Goal: Information Seeking & Learning: Learn about a topic

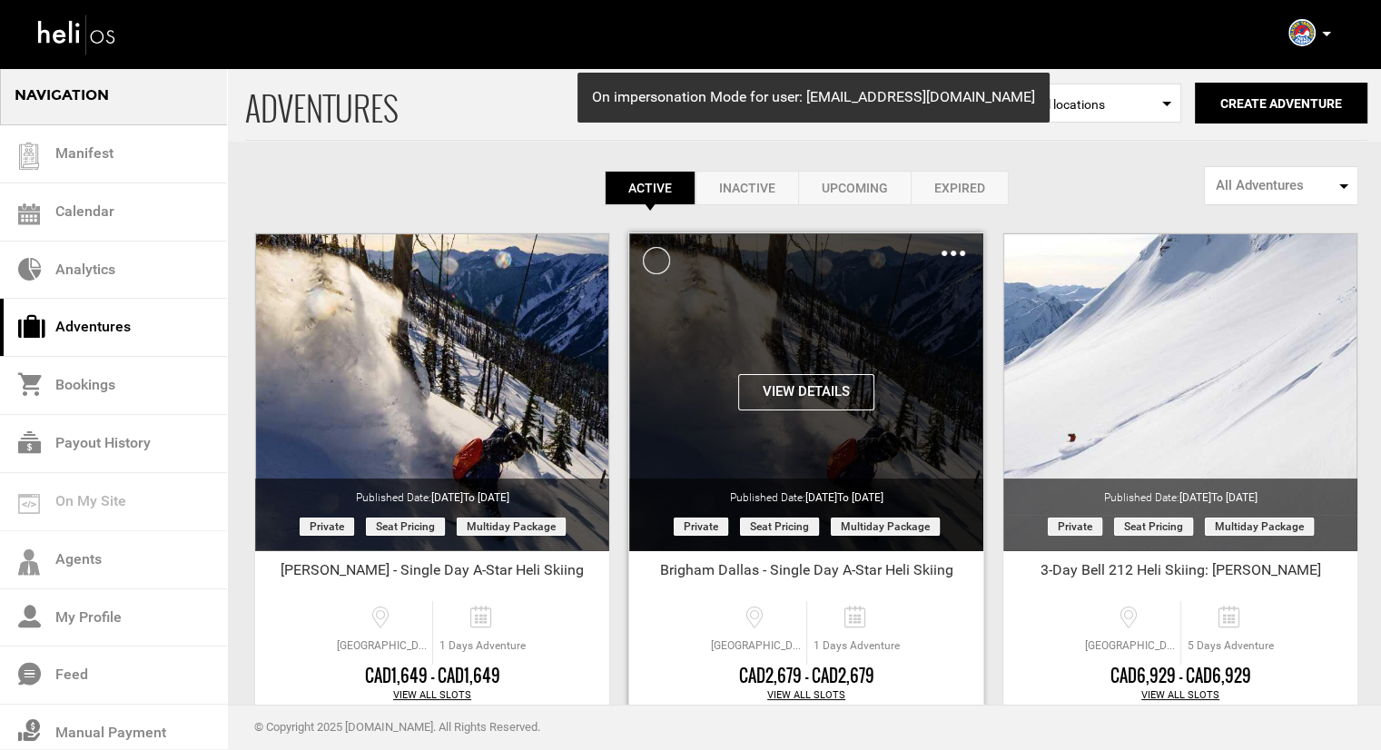
click at [952, 255] on img at bounding box center [953, 253] width 24 height 5
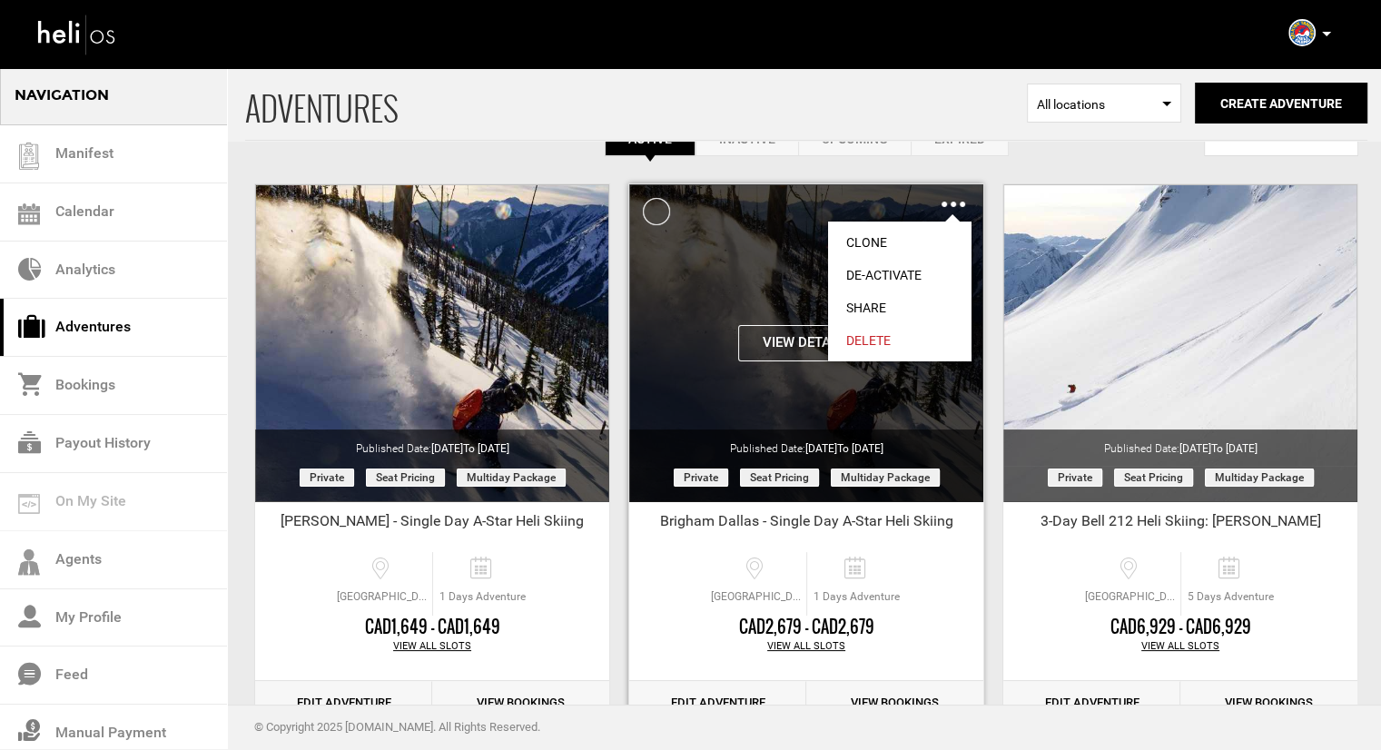
scroll to position [91, 0]
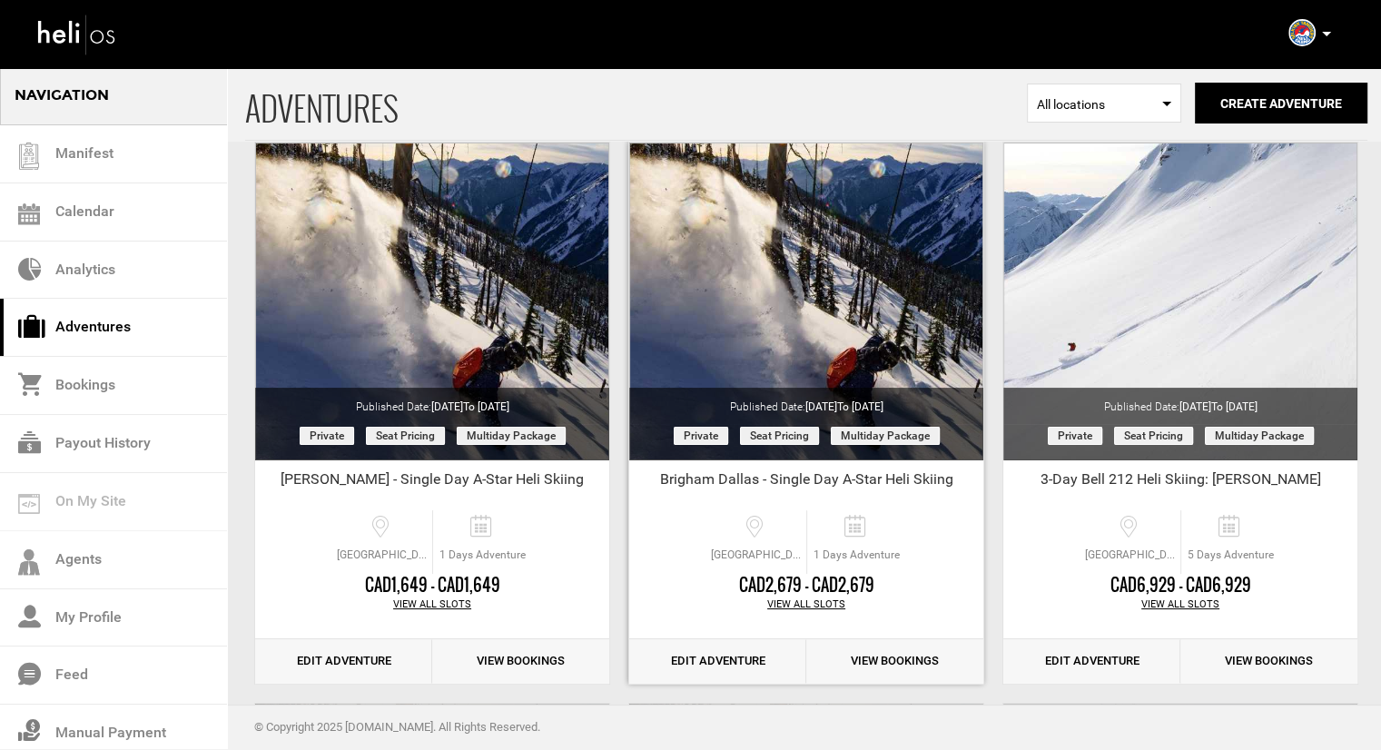
click at [730, 647] on link "Edit Adventure" at bounding box center [717, 661] width 177 height 44
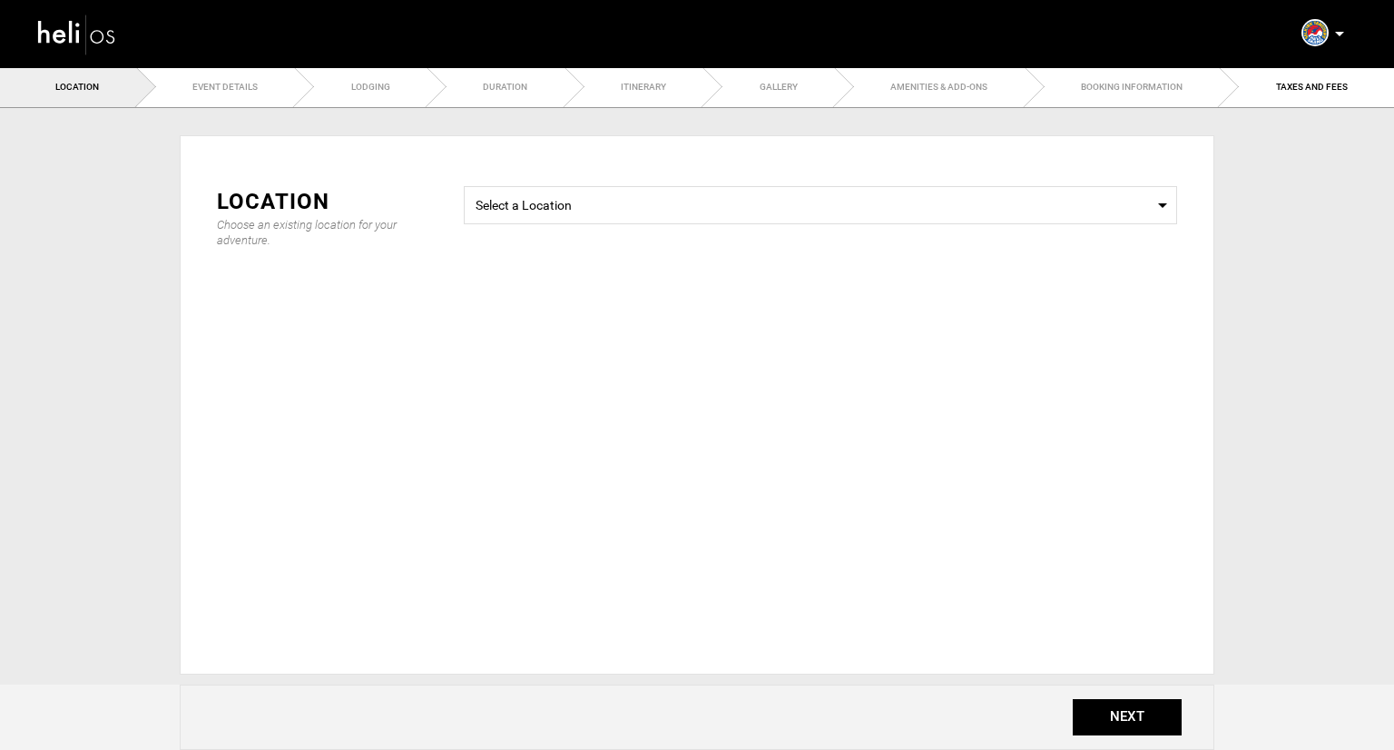
type input "Brigham Dallas - Single Day A-Star Heli Skiing"
checkbox input "true"
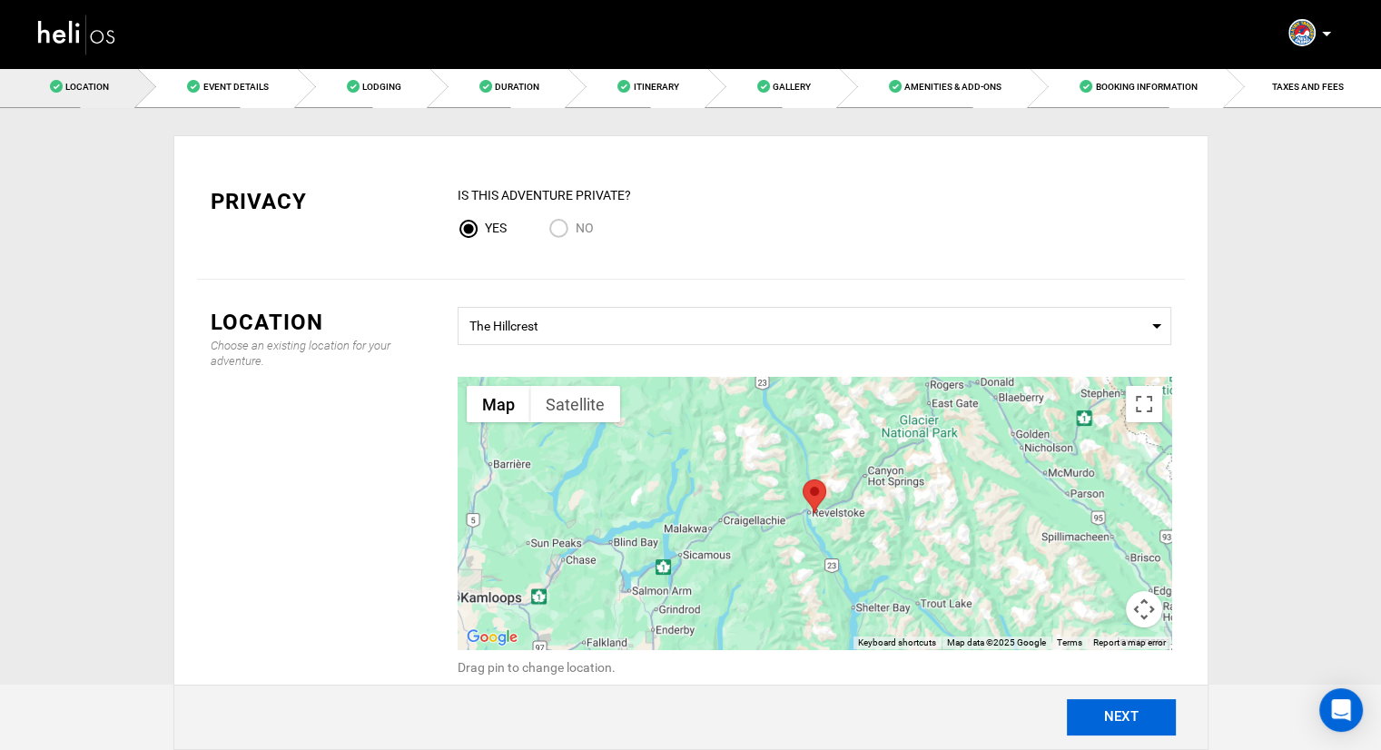
drag, startPoint x: 1126, startPoint y: 702, endPoint x: 1118, endPoint y: 712, distance: 12.9
click at [1124, 704] on button "NEXT" at bounding box center [1121, 717] width 109 height 36
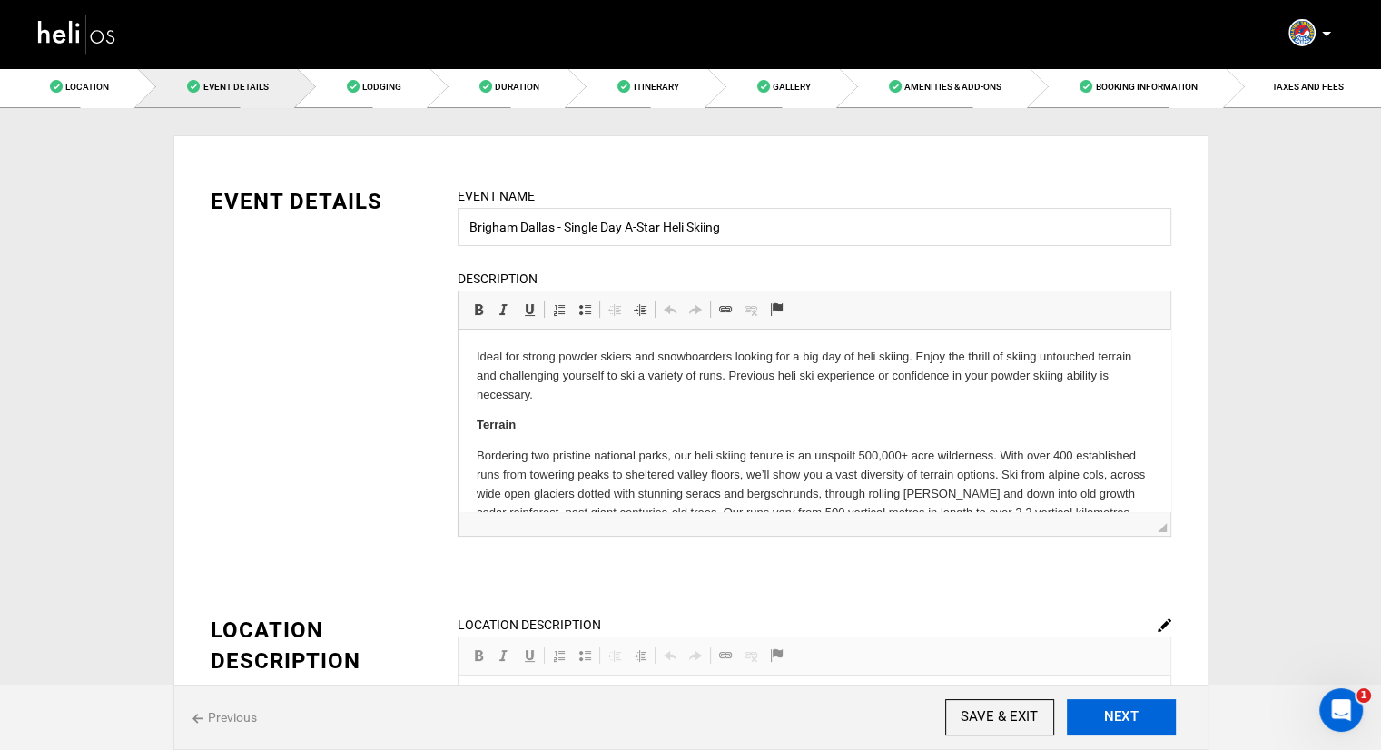
click at [1105, 715] on button "NEXT" at bounding box center [1121, 717] width 109 height 36
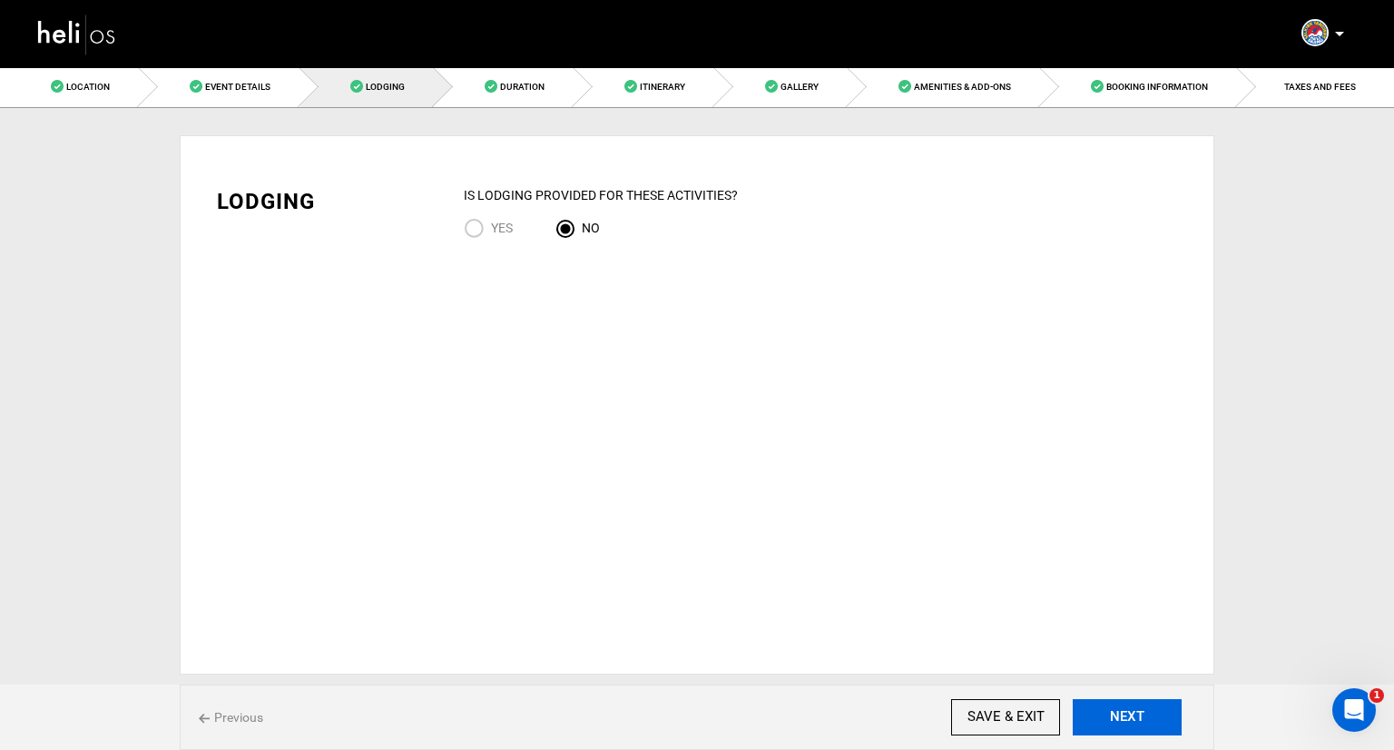
click at [1105, 715] on button "NEXT" at bounding box center [1127, 717] width 109 height 36
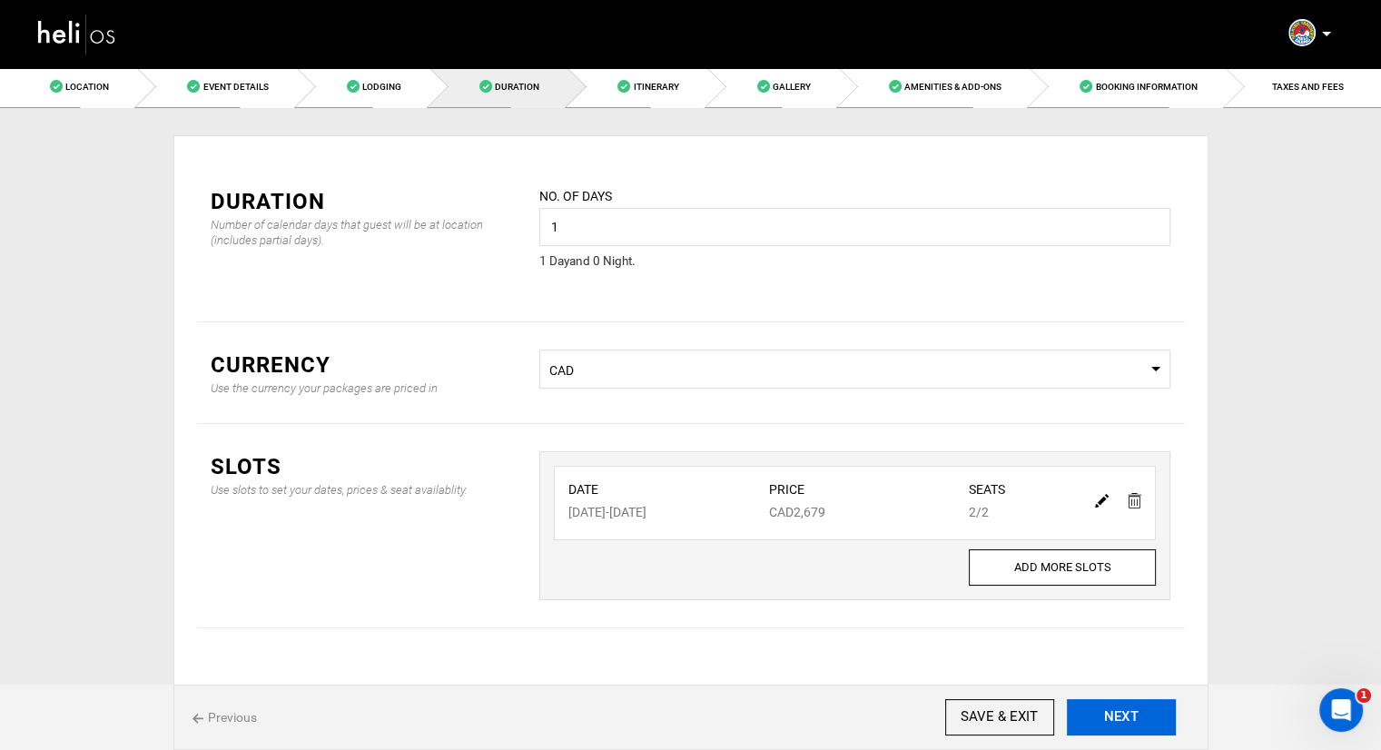
click at [1105, 715] on button "NEXT" at bounding box center [1121, 717] width 109 height 36
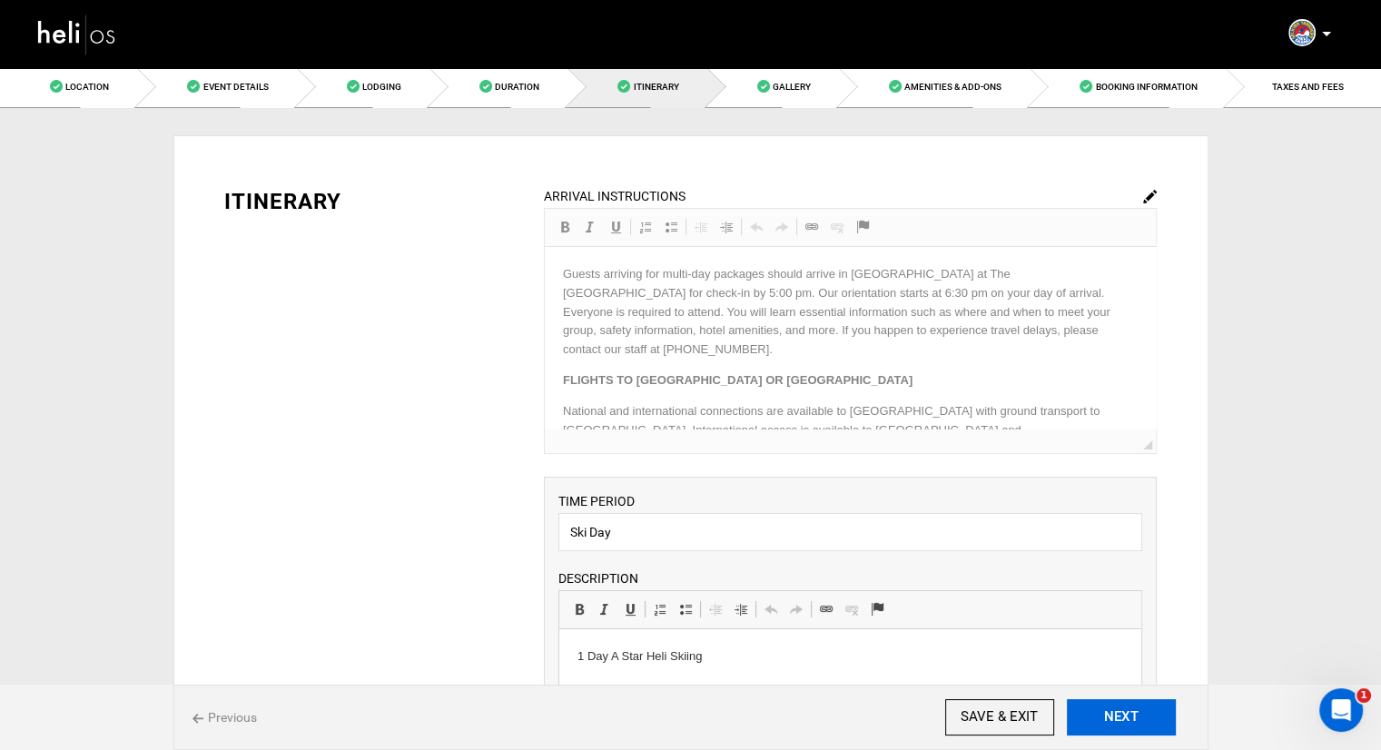
click at [1138, 715] on button "NEXT" at bounding box center [1121, 717] width 109 height 36
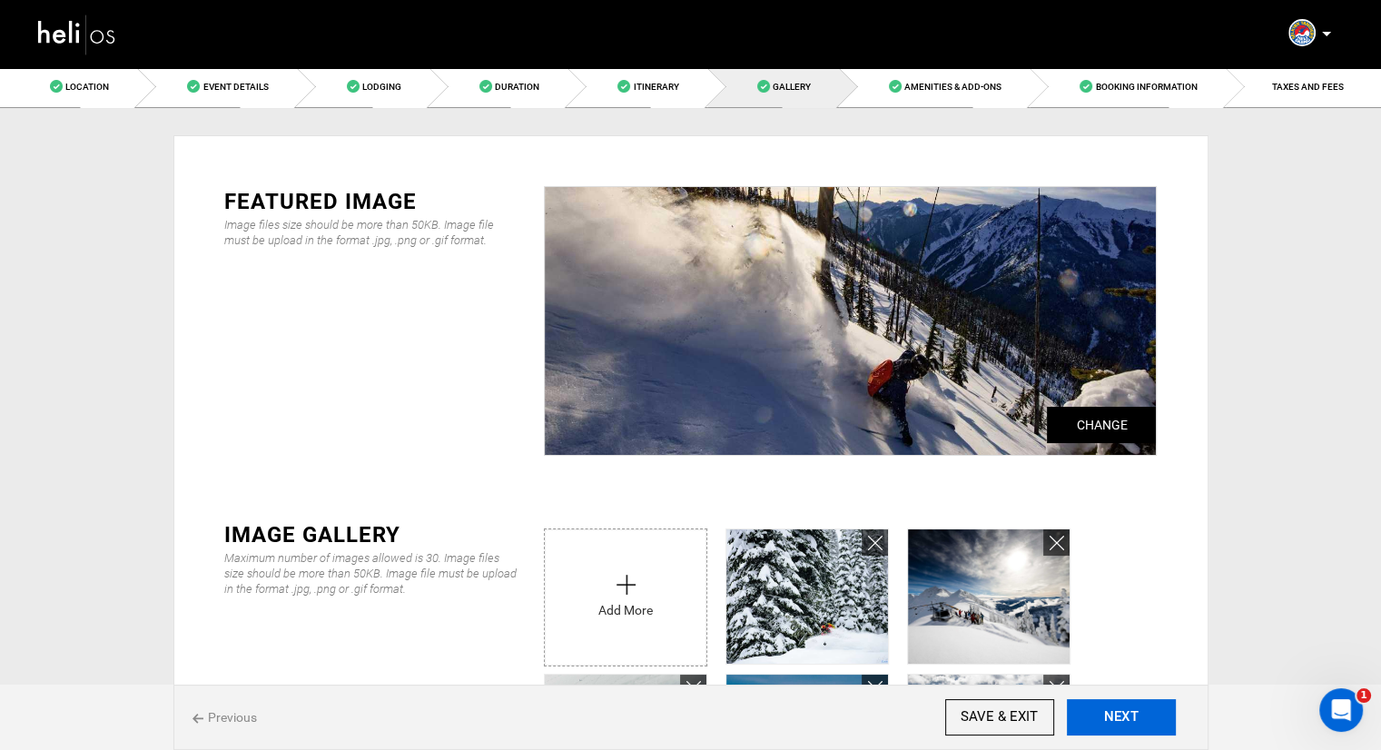
click at [1138, 715] on button "NEXT" at bounding box center [1121, 717] width 109 height 36
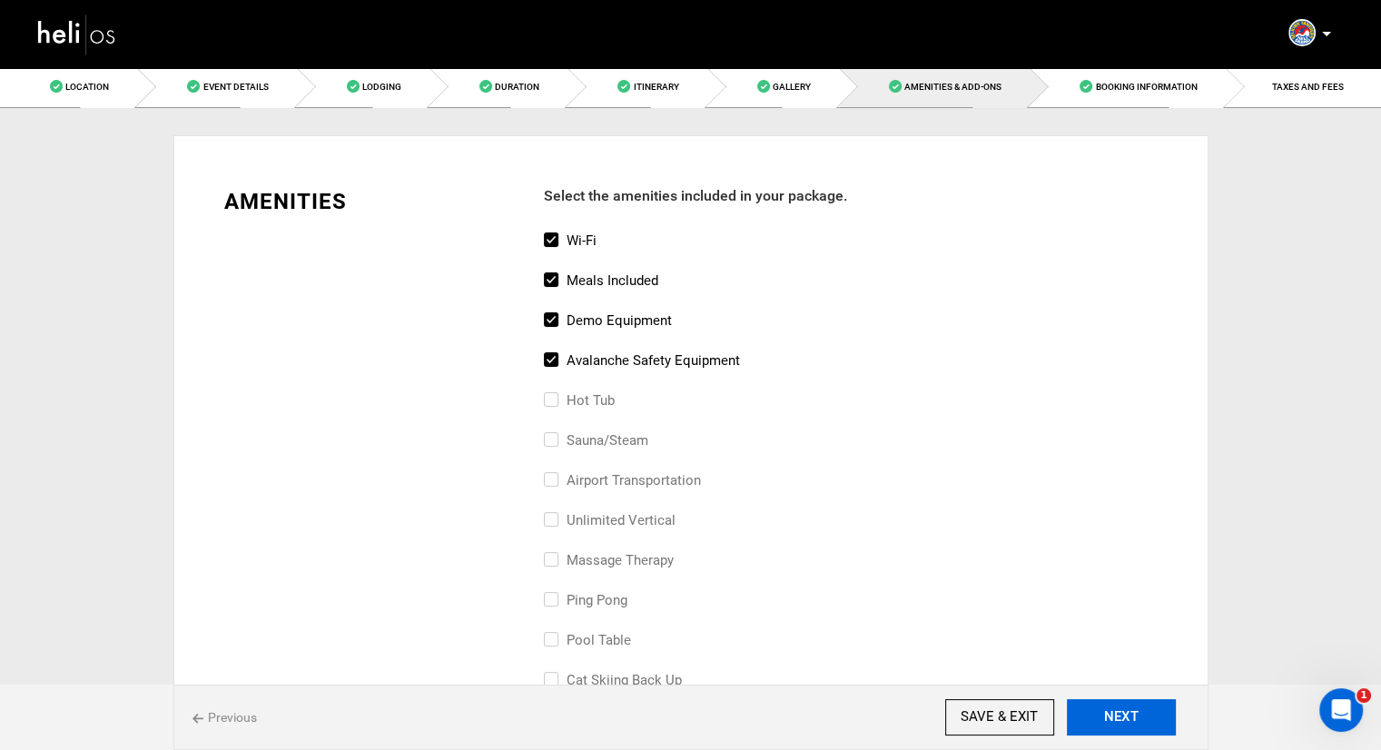
click at [1138, 715] on button "NEXT" at bounding box center [1121, 717] width 109 height 36
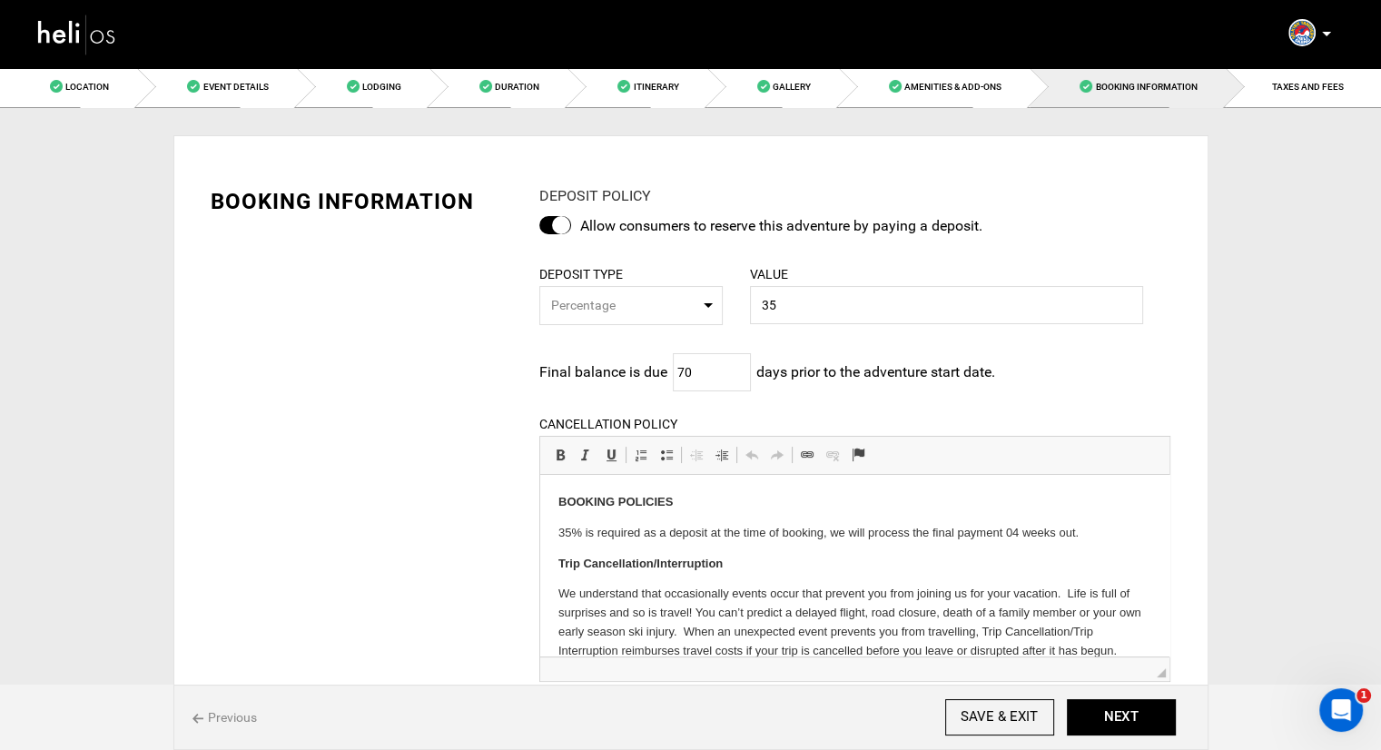
click at [566, 225] on div at bounding box center [555, 225] width 32 height 18
click at [0, 0] on input "checkbox" at bounding box center [0, 0] width 0 height 0
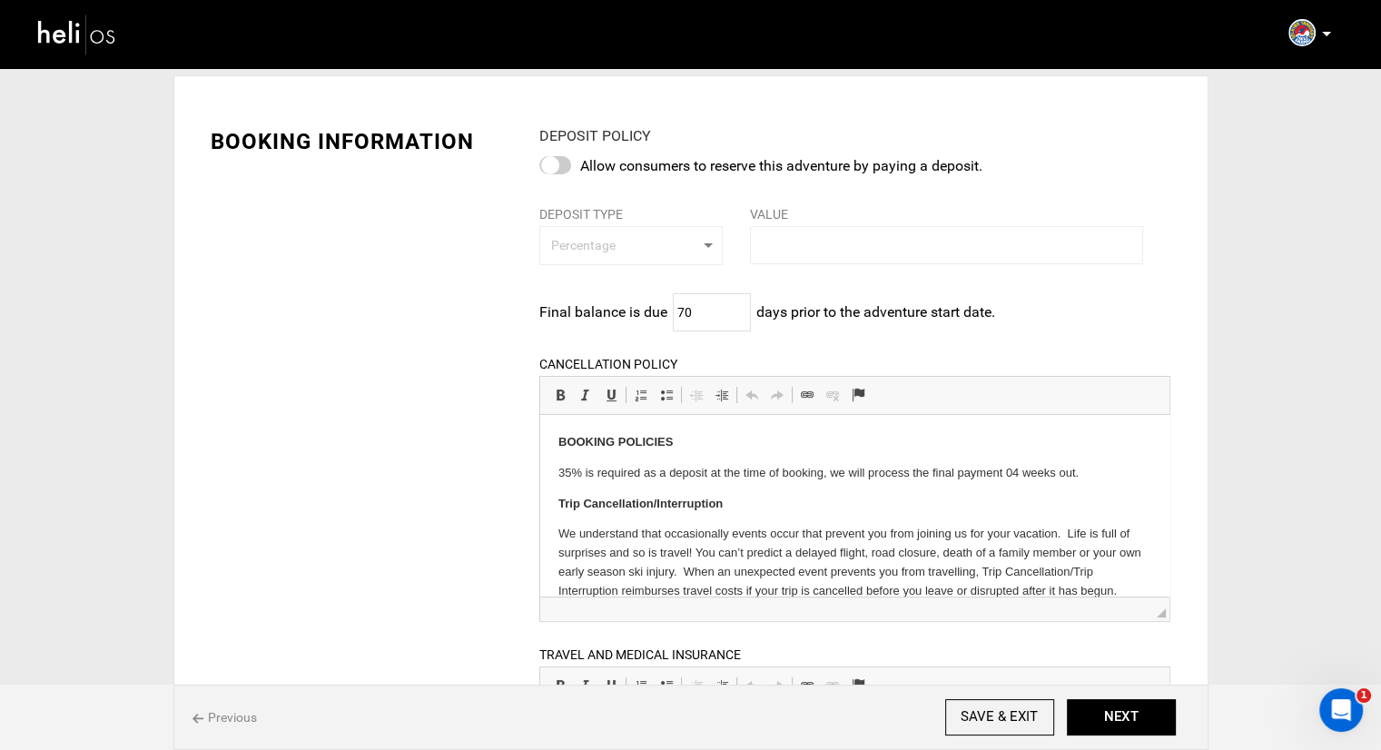
scroll to position [91, 0]
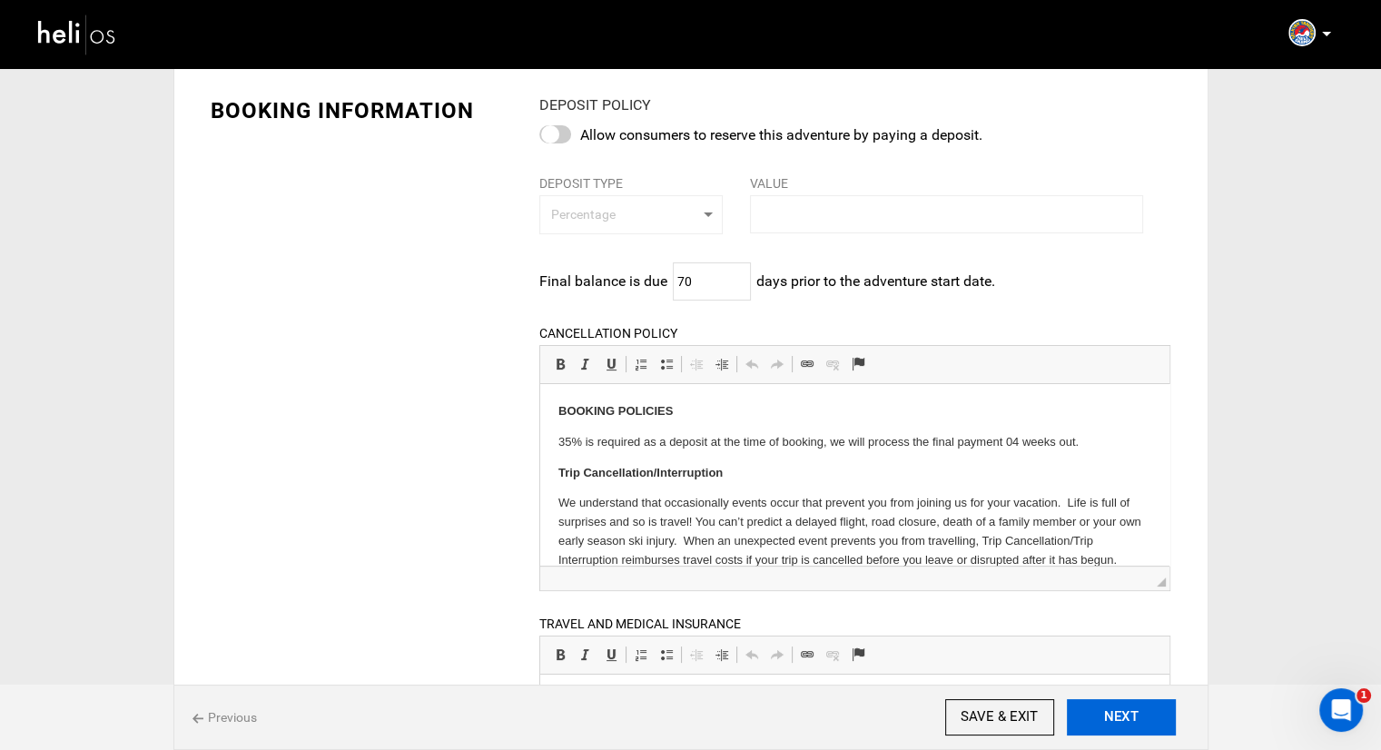
click at [1131, 722] on button "NEXT" at bounding box center [1121, 717] width 109 height 36
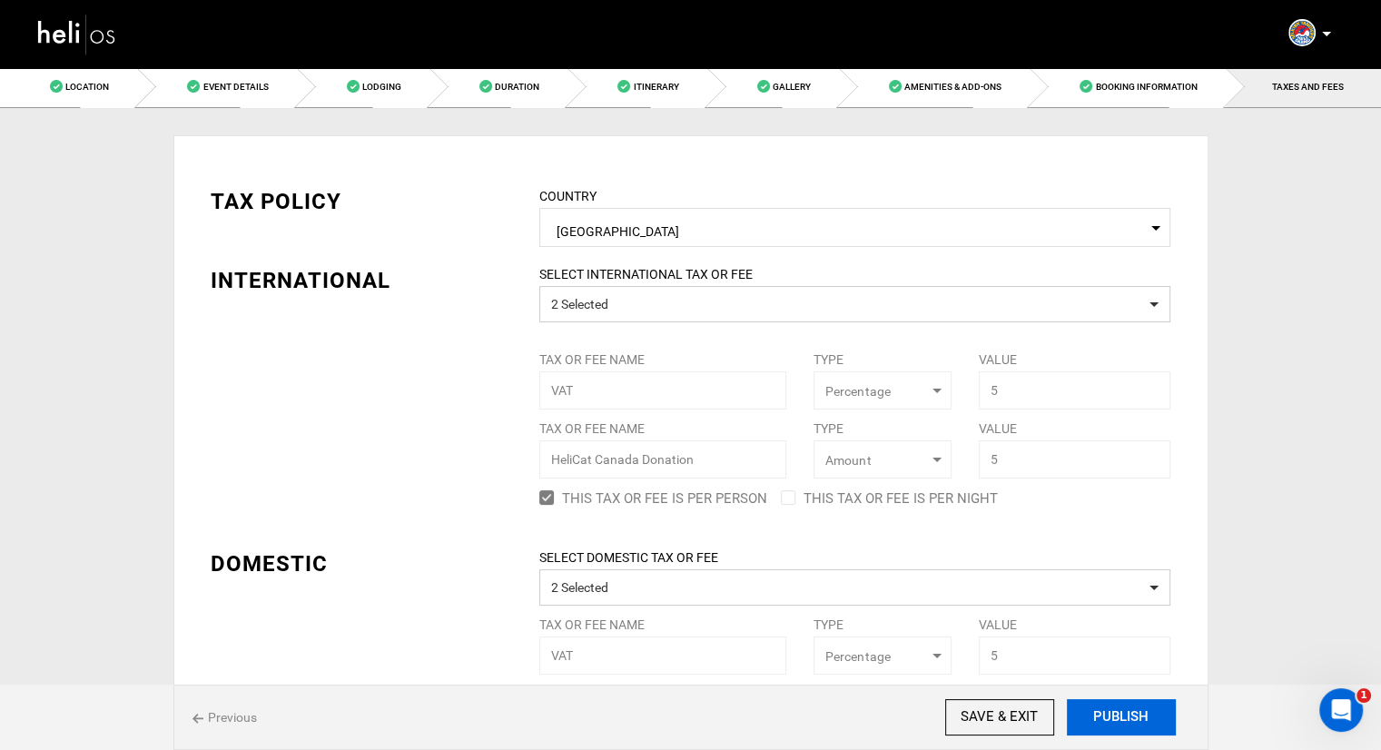
click at [1131, 720] on button "PUBLISH" at bounding box center [1121, 717] width 109 height 36
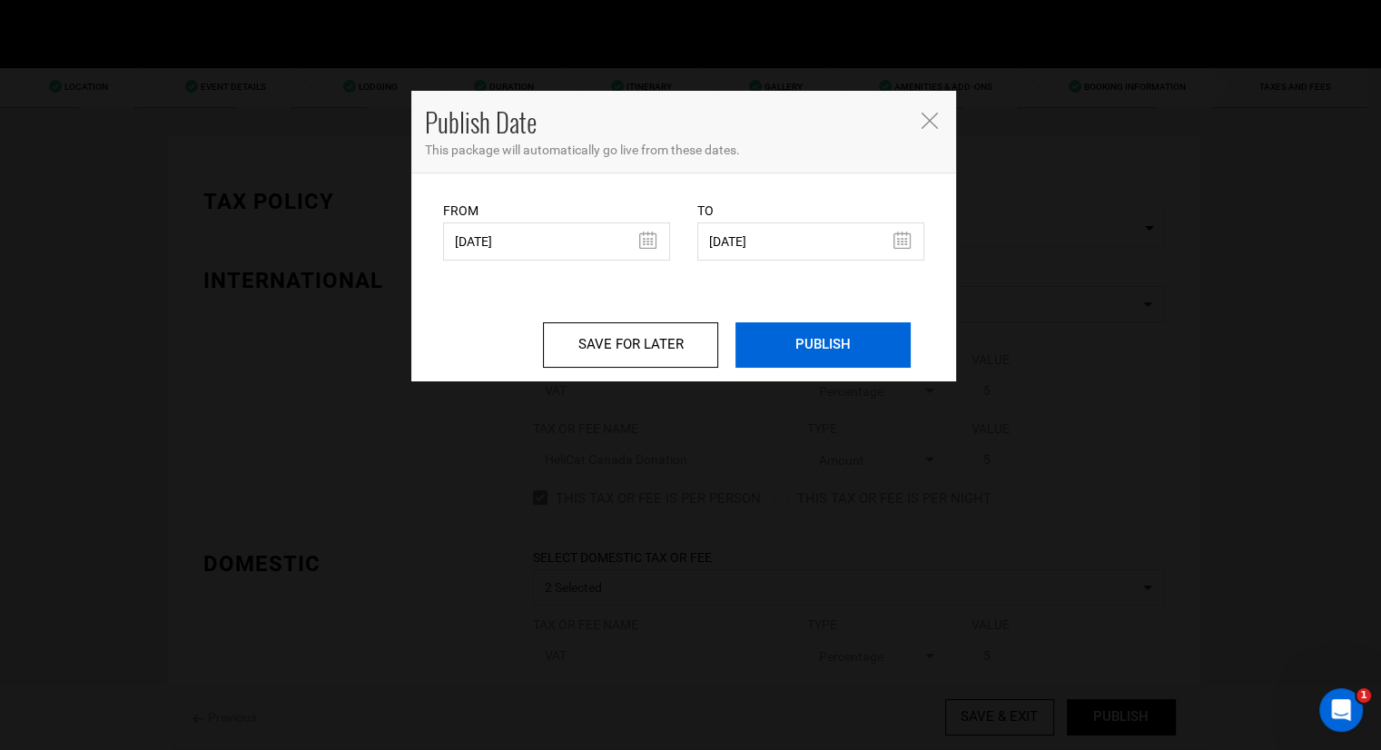
click at [791, 337] on input "PUBLISH" at bounding box center [822, 344] width 175 height 45
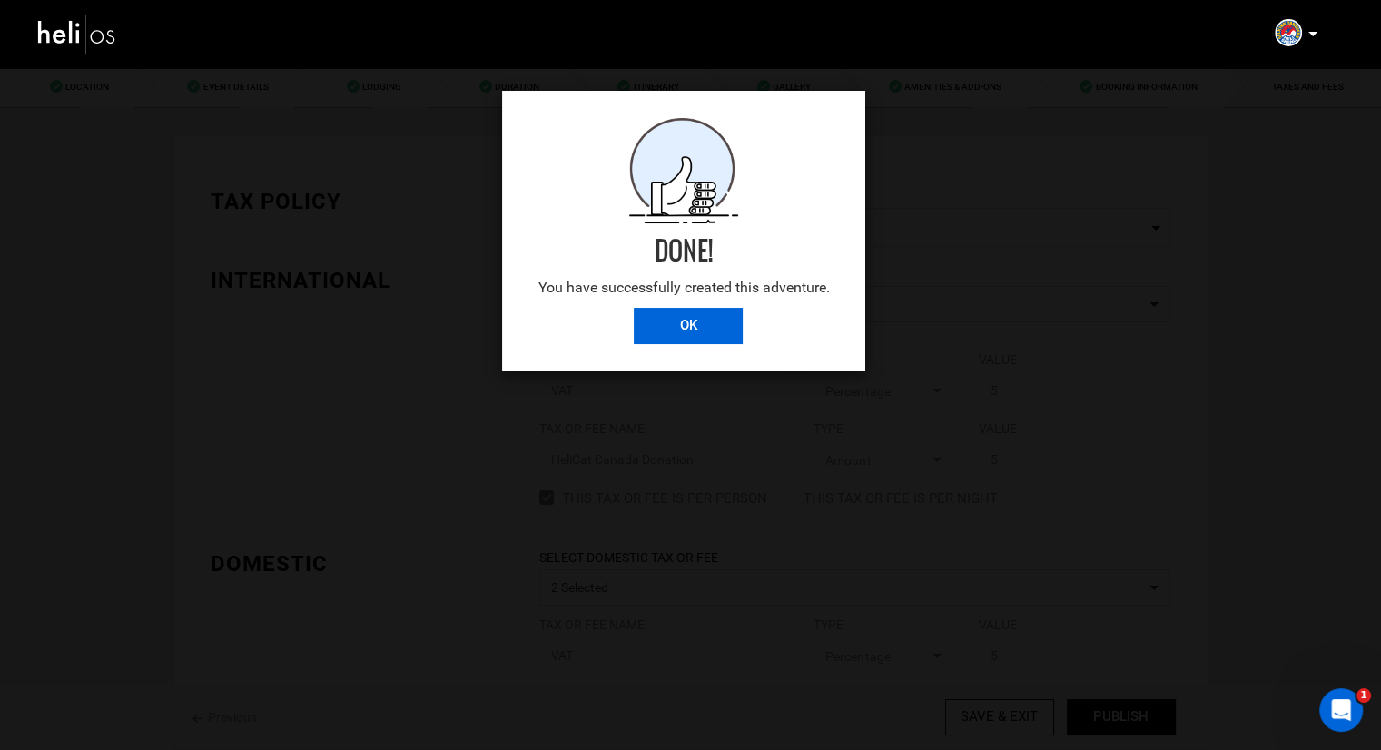
click at [698, 336] on input "OK" at bounding box center [688, 326] width 109 height 36
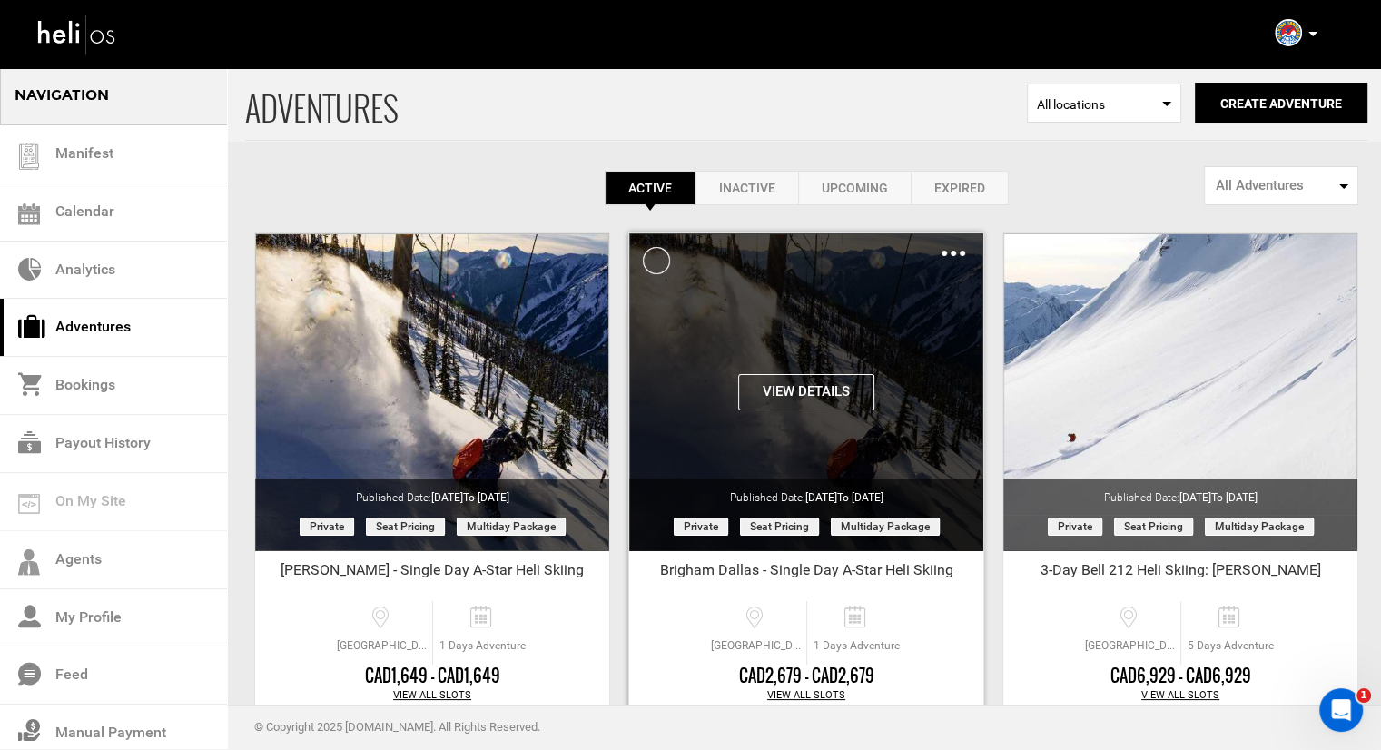
click at [952, 251] on img at bounding box center [953, 253] width 24 height 5
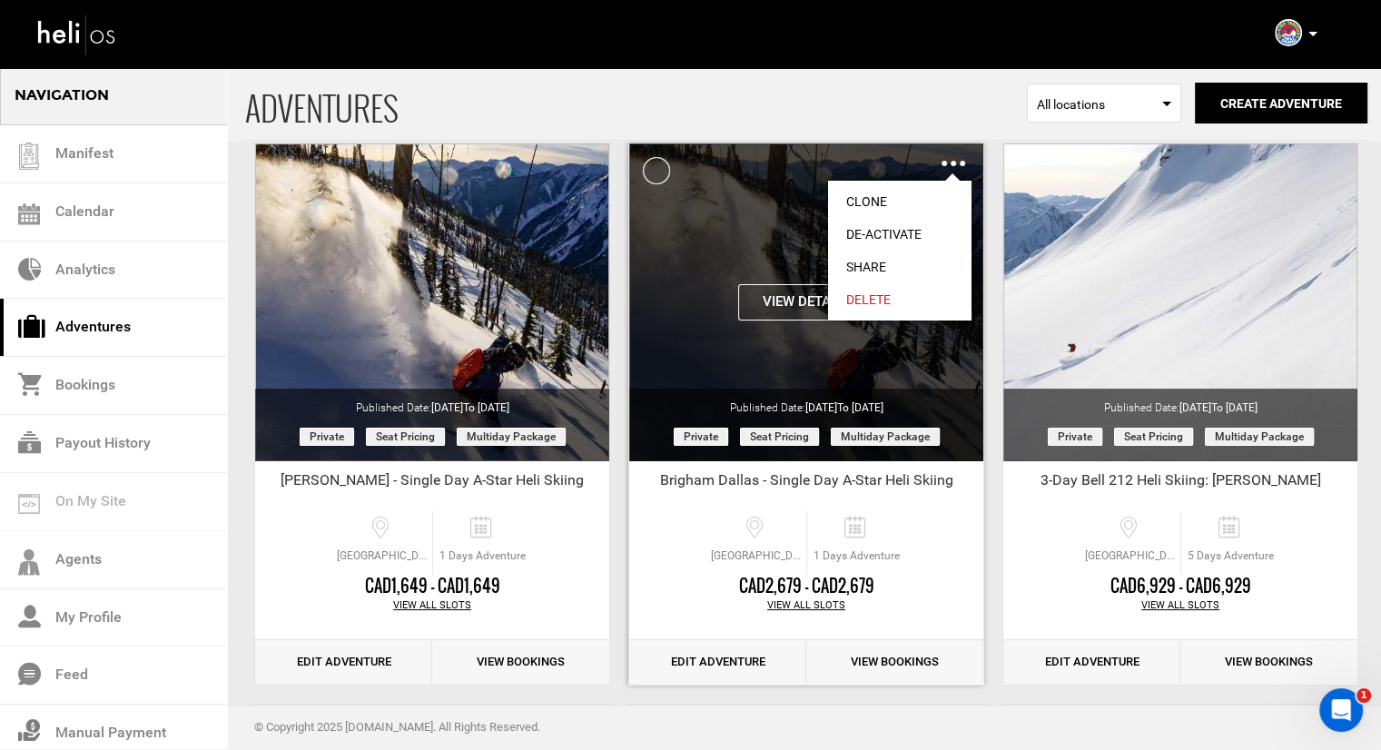
scroll to position [91, 0]
click at [876, 264] on link "Share" at bounding box center [899, 266] width 143 height 33
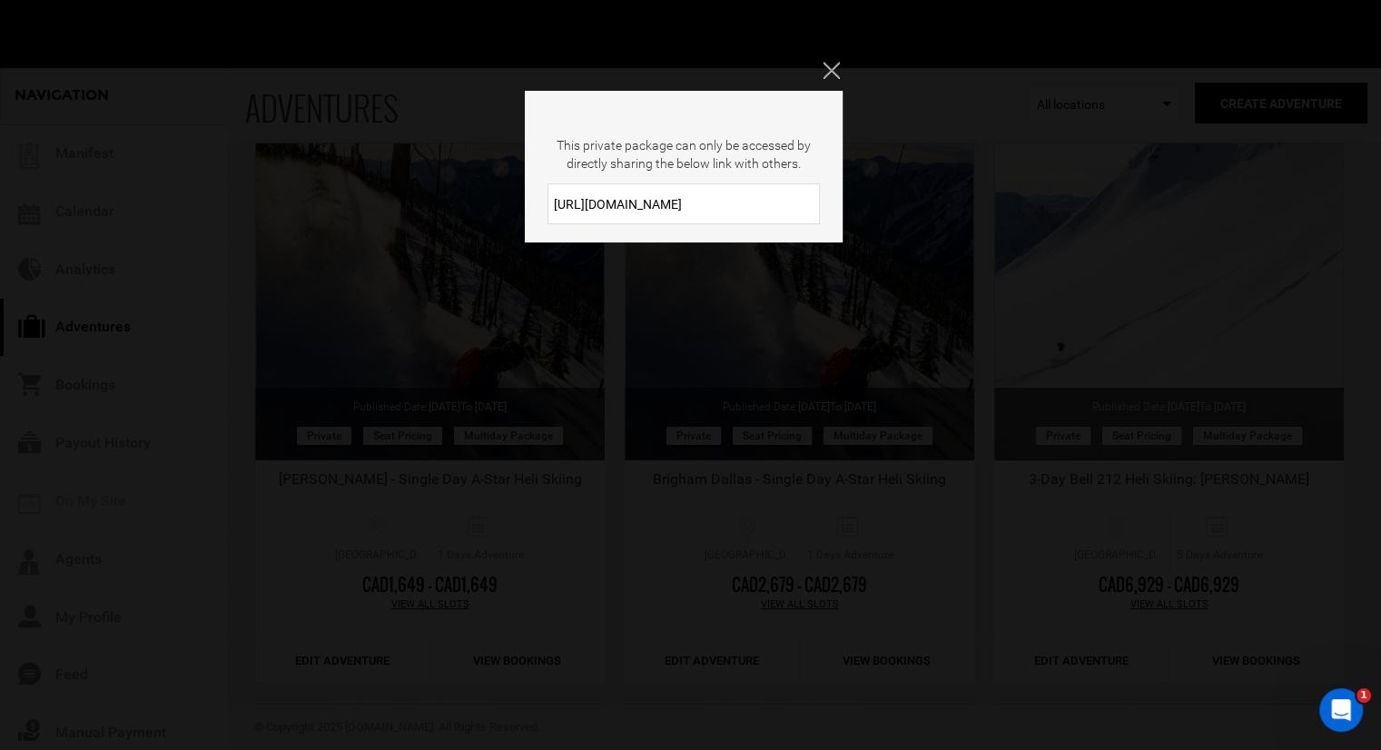
click at [673, 208] on input "[URL][DOMAIN_NAME]" at bounding box center [683, 203] width 272 height 41
click at [834, 70] on icon "Close" at bounding box center [831, 70] width 16 height 16
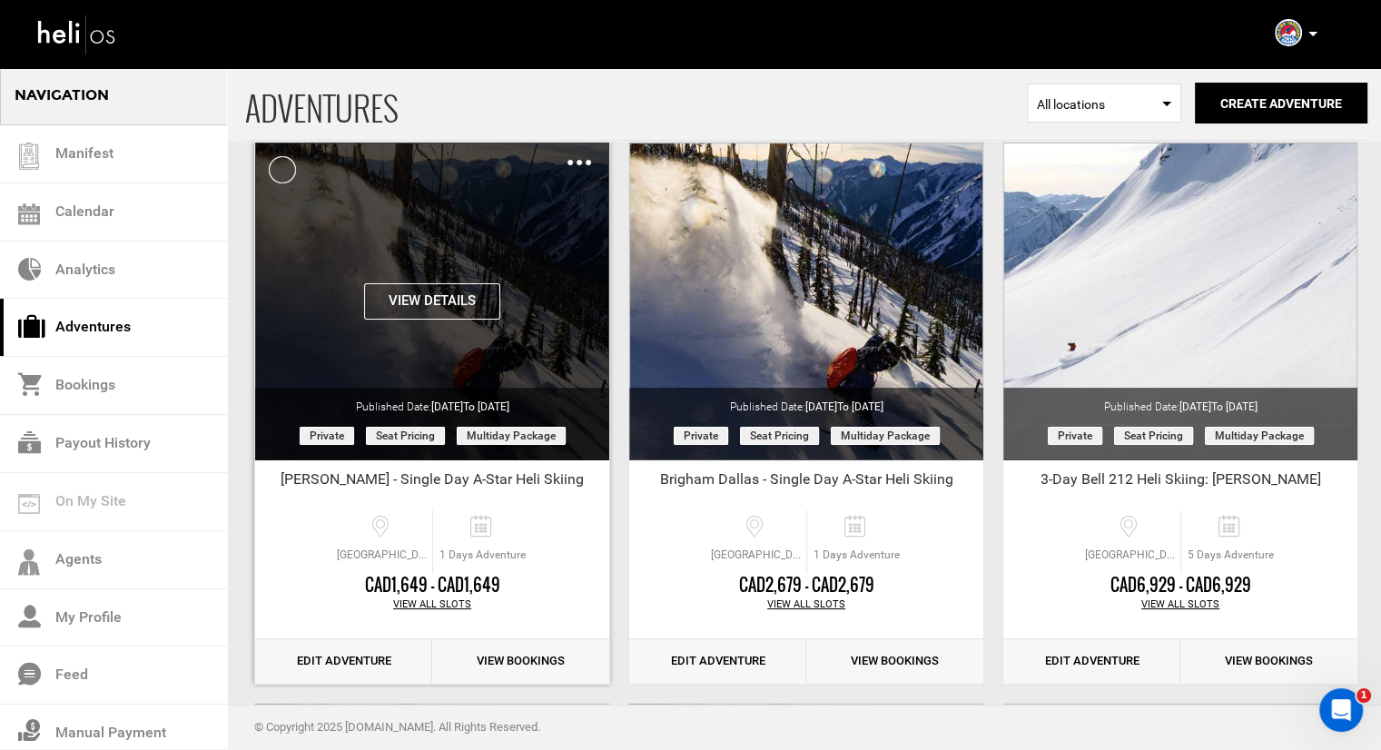
click at [576, 156] on div "Clone De-Activate Share Delete" at bounding box center [579, 162] width 24 height 21
click at [576, 161] on img at bounding box center [579, 162] width 24 height 5
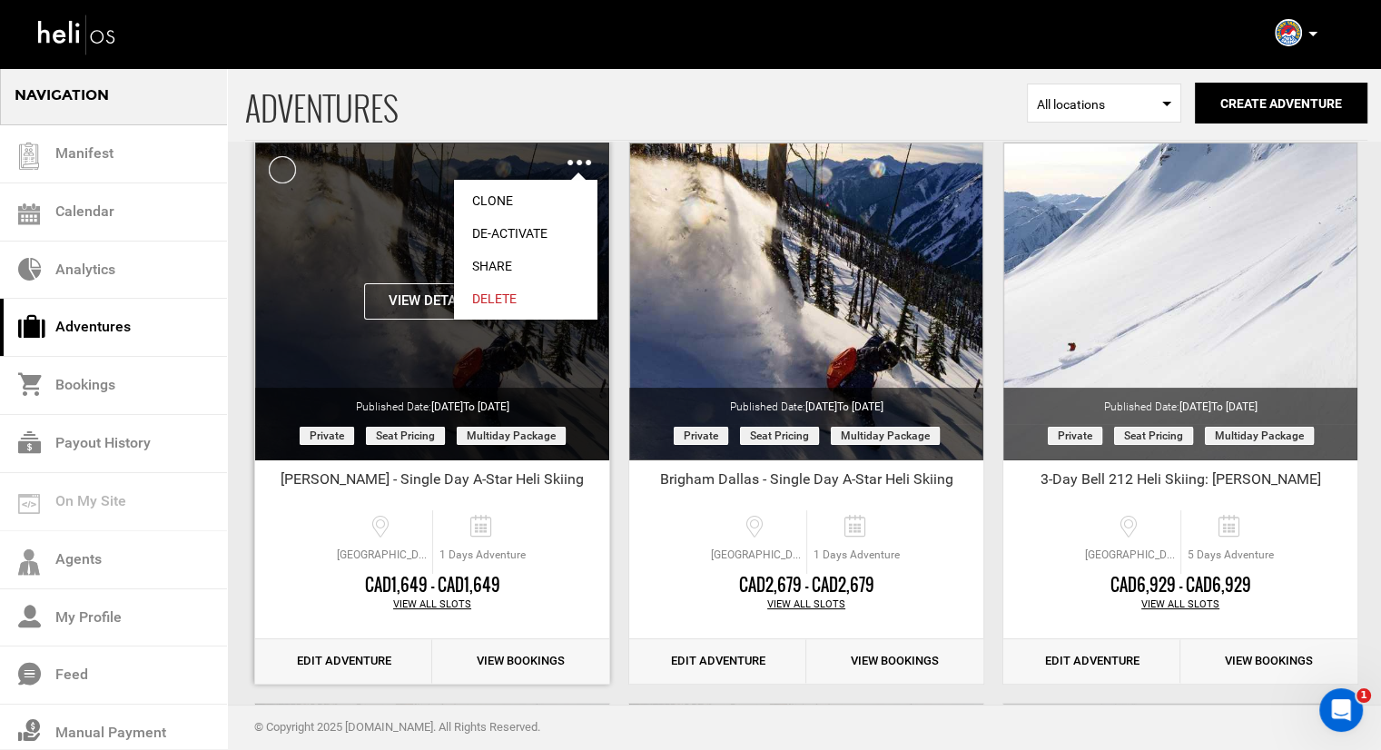
click at [505, 261] on link "Share" at bounding box center [525, 266] width 143 height 33
type input "[URL][DOMAIN_NAME]"
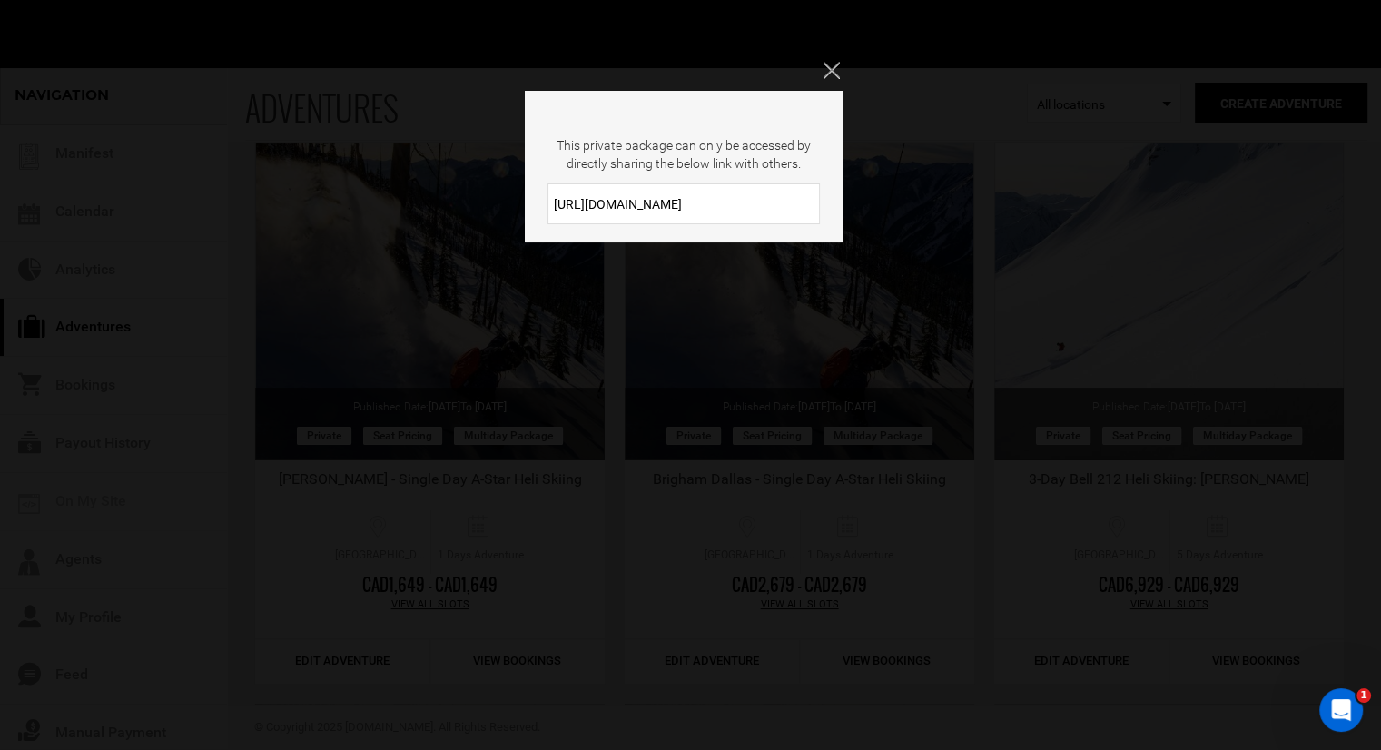
click at [576, 205] on input "[URL][DOMAIN_NAME]" at bounding box center [683, 203] width 272 height 41
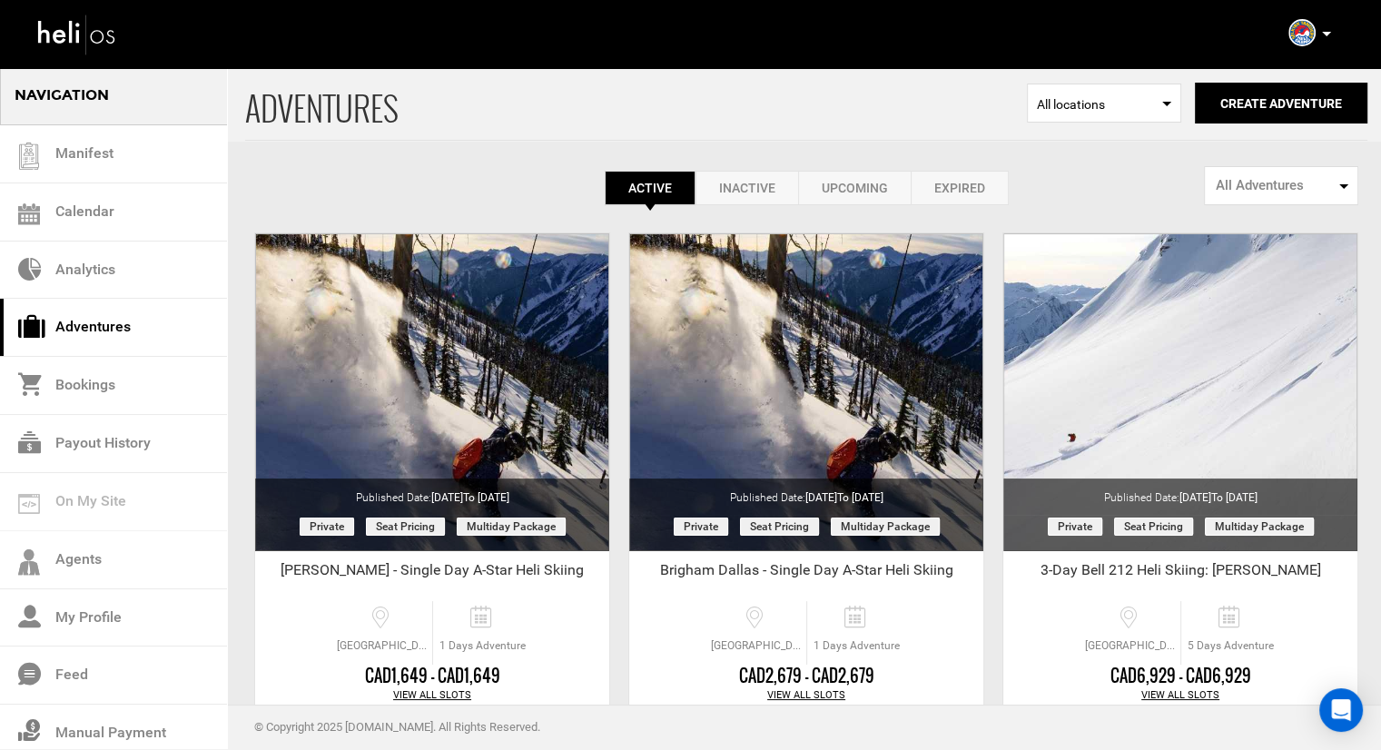
click at [1325, 44] on div "Complete Your Profile Account Settings Change Password Logout" at bounding box center [1325, 37] width 11 height 27
click at [1324, 34] on icon at bounding box center [1326, 34] width 9 height 5
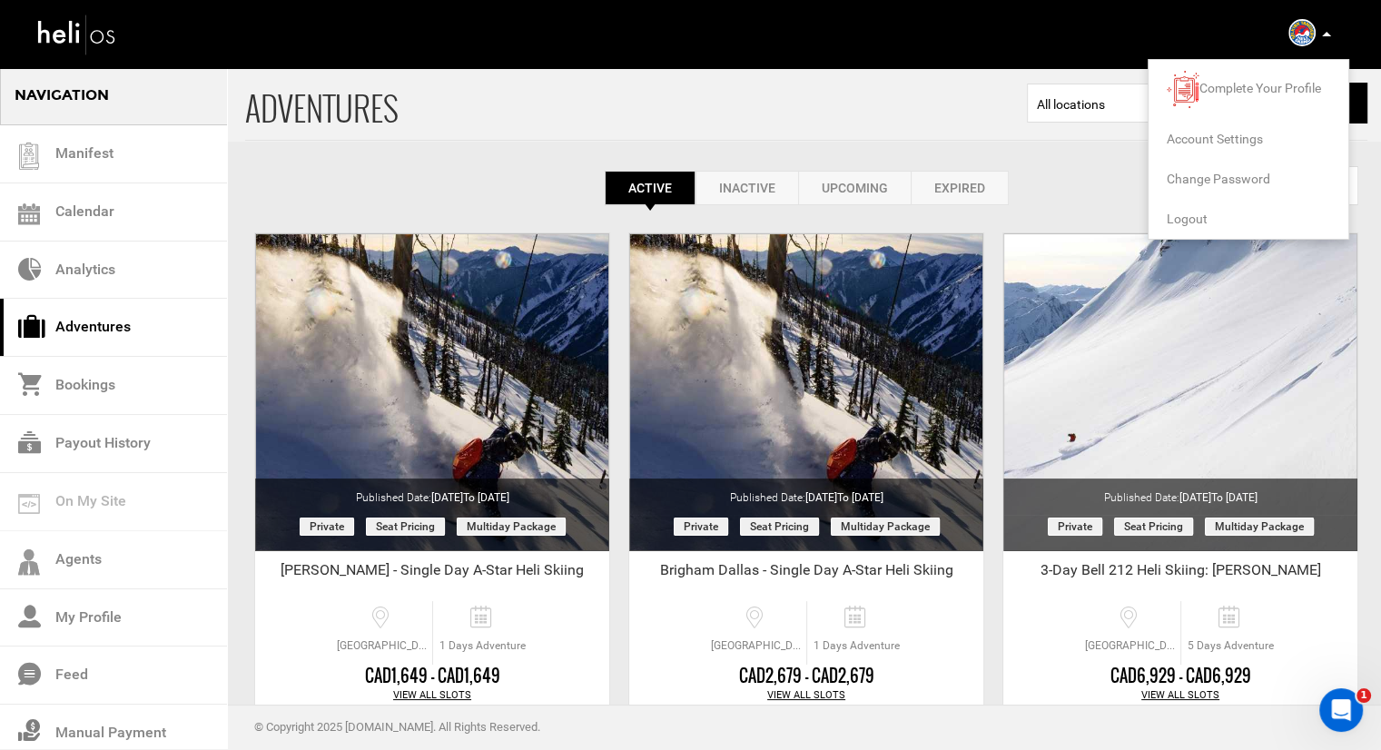
click at [1191, 215] on span "Logout" at bounding box center [1187, 219] width 41 height 15
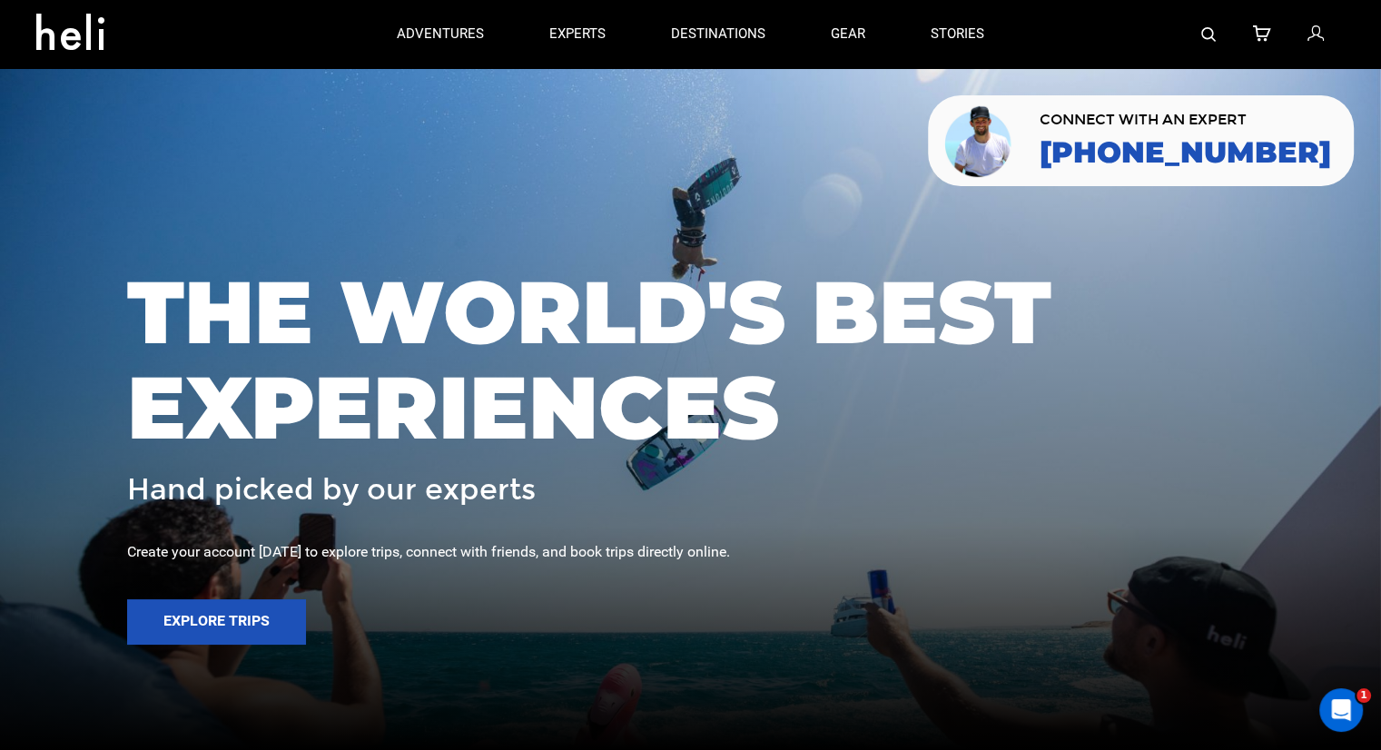
click at [1221, 35] on div at bounding box center [1181, 34] width 328 height 68
click at [1211, 38] on img at bounding box center [1208, 34] width 15 height 15
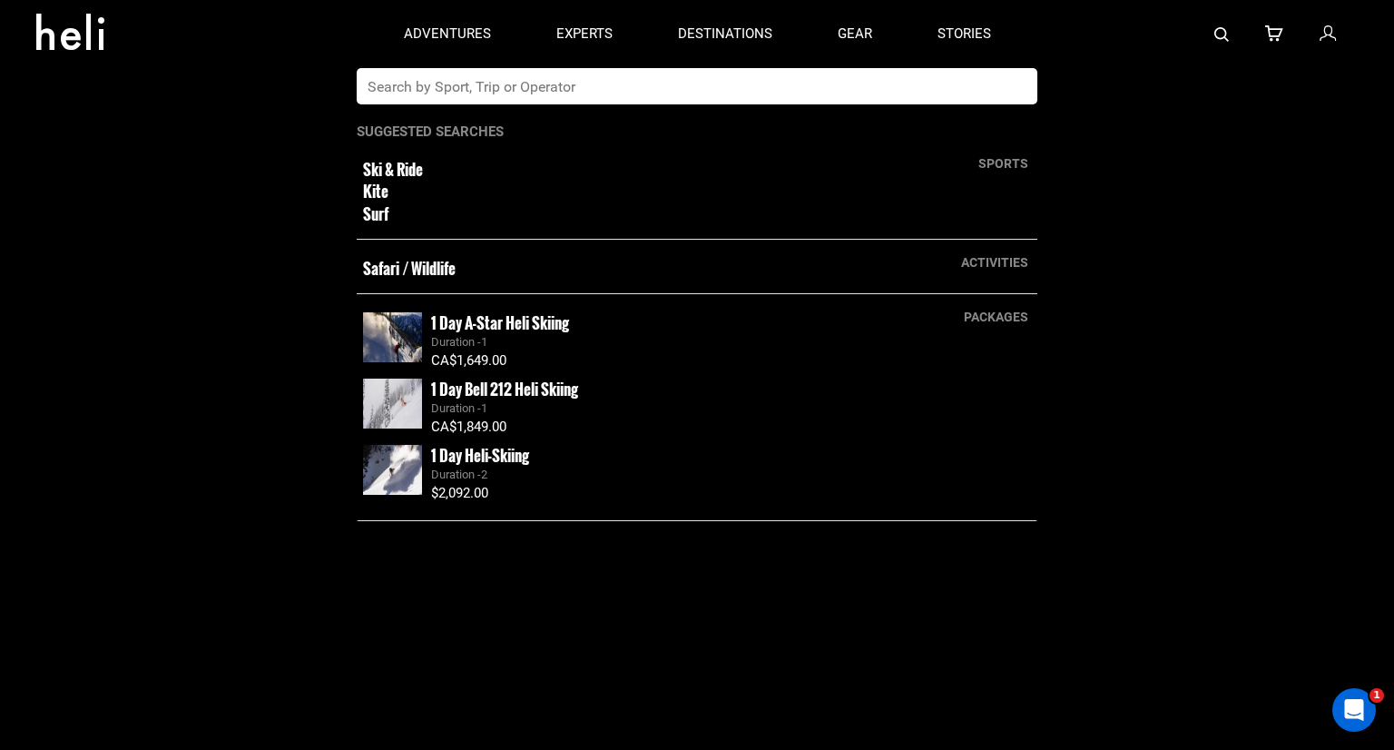
click at [883, 94] on input "text" at bounding box center [679, 86] width 644 height 36
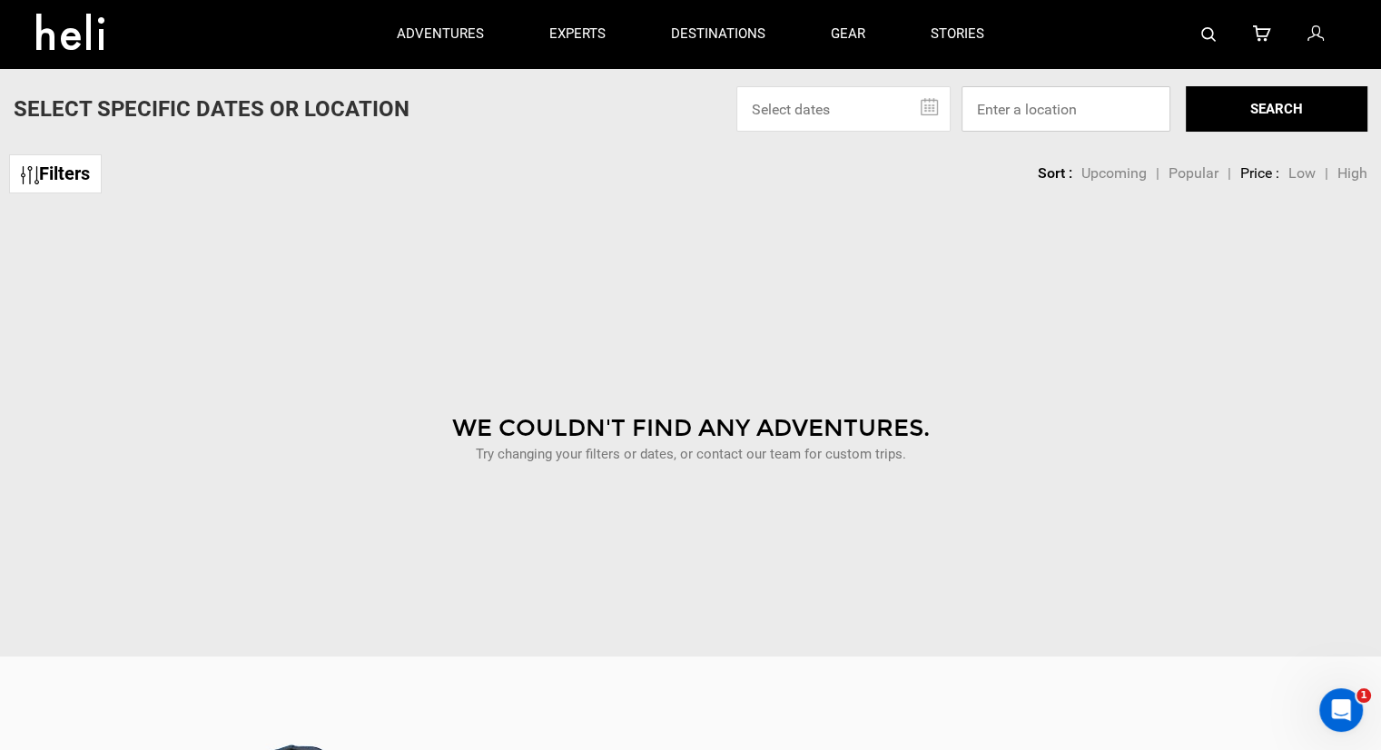
click at [1069, 103] on input at bounding box center [1065, 108] width 209 height 45
click at [1195, 34] on div at bounding box center [1181, 34] width 328 height 68
click at [1198, 35] on div at bounding box center [1181, 34] width 328 height 68
click at [1205, 33] on img at bounding box center [1208, 34] width 15 height 15
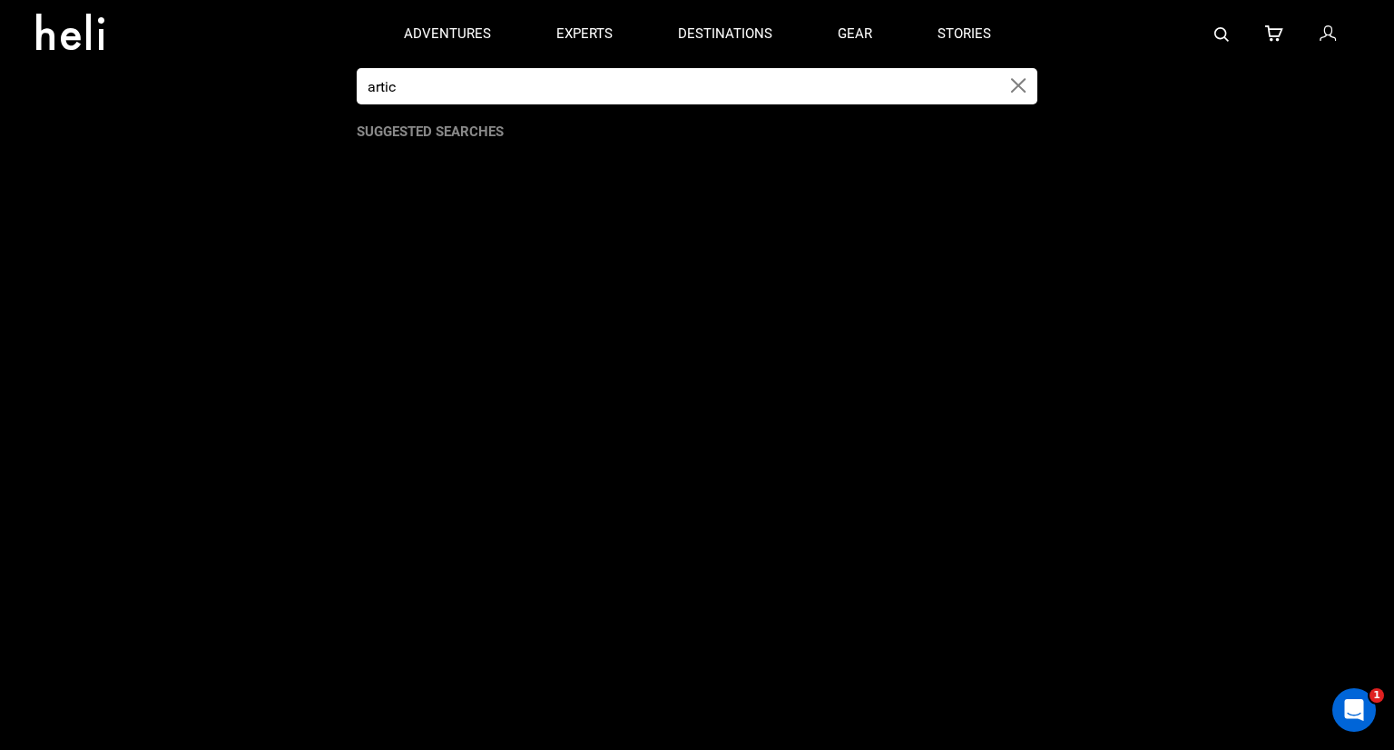
click at [877, 87] on input "artic" at bounding box center [679, 86] width 644 height 36
type input "artic"
click at [795, 81] on input "artic" at bounding box center [679, 86] width 644 height 36
click at [1017, 84] on icon "button" at bounding box center [1018, 85] width 15 height 21
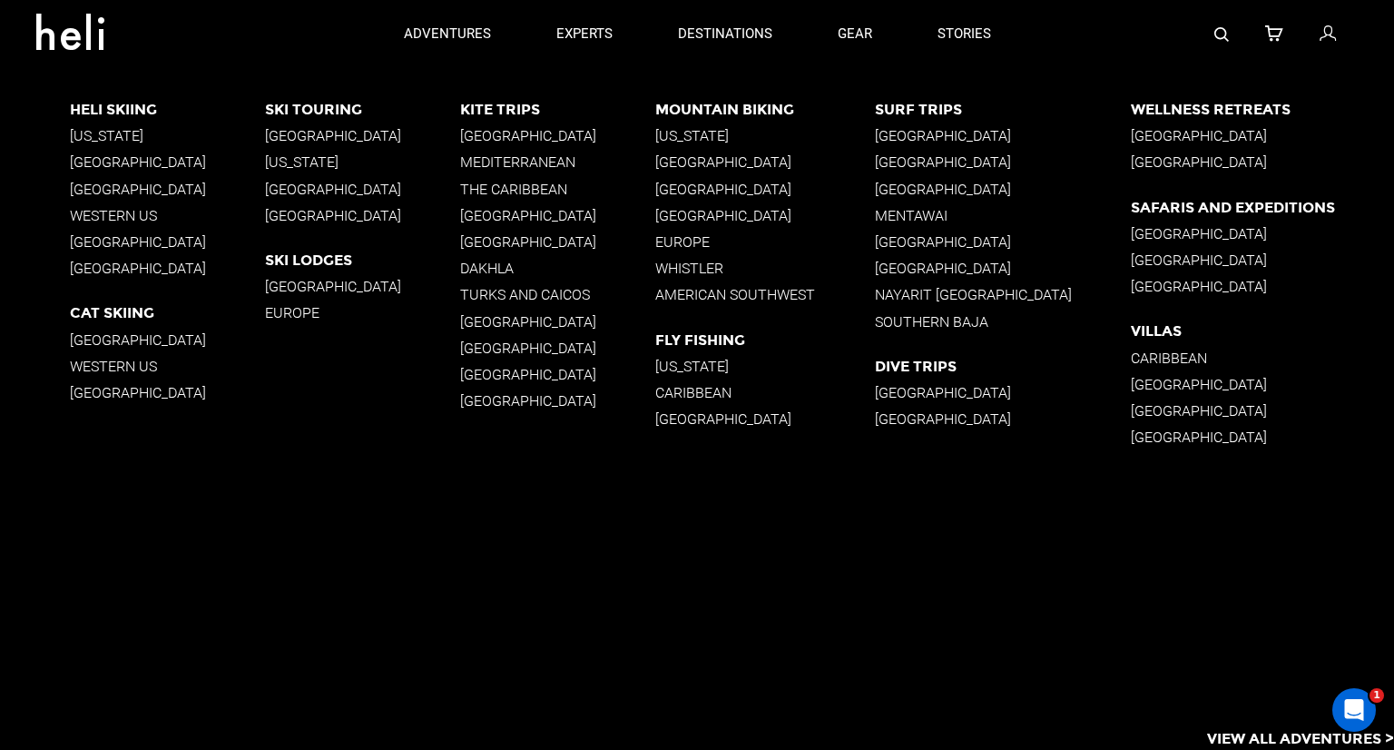
click at [115, 271] on p "Iceland" at bounding box center [167, 268] width 195 height 17
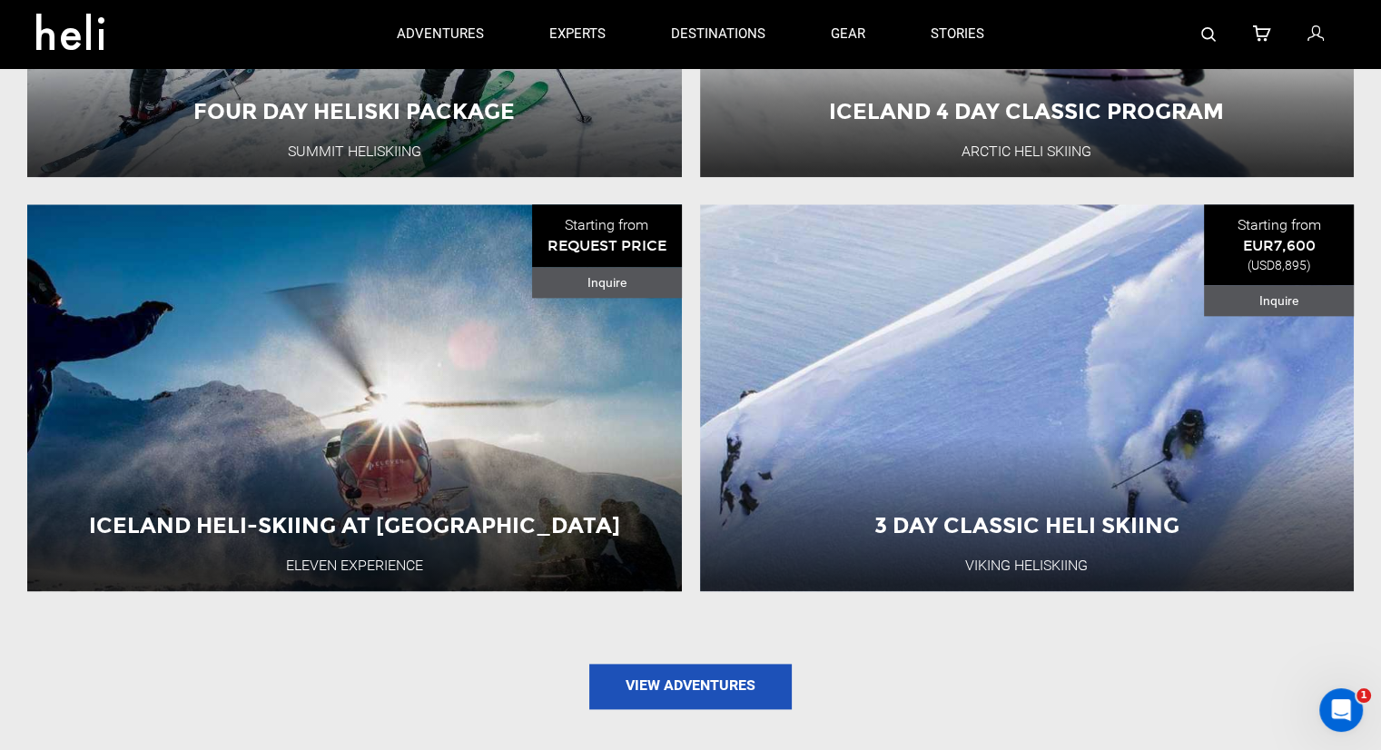
scroll to position [2081, 0]
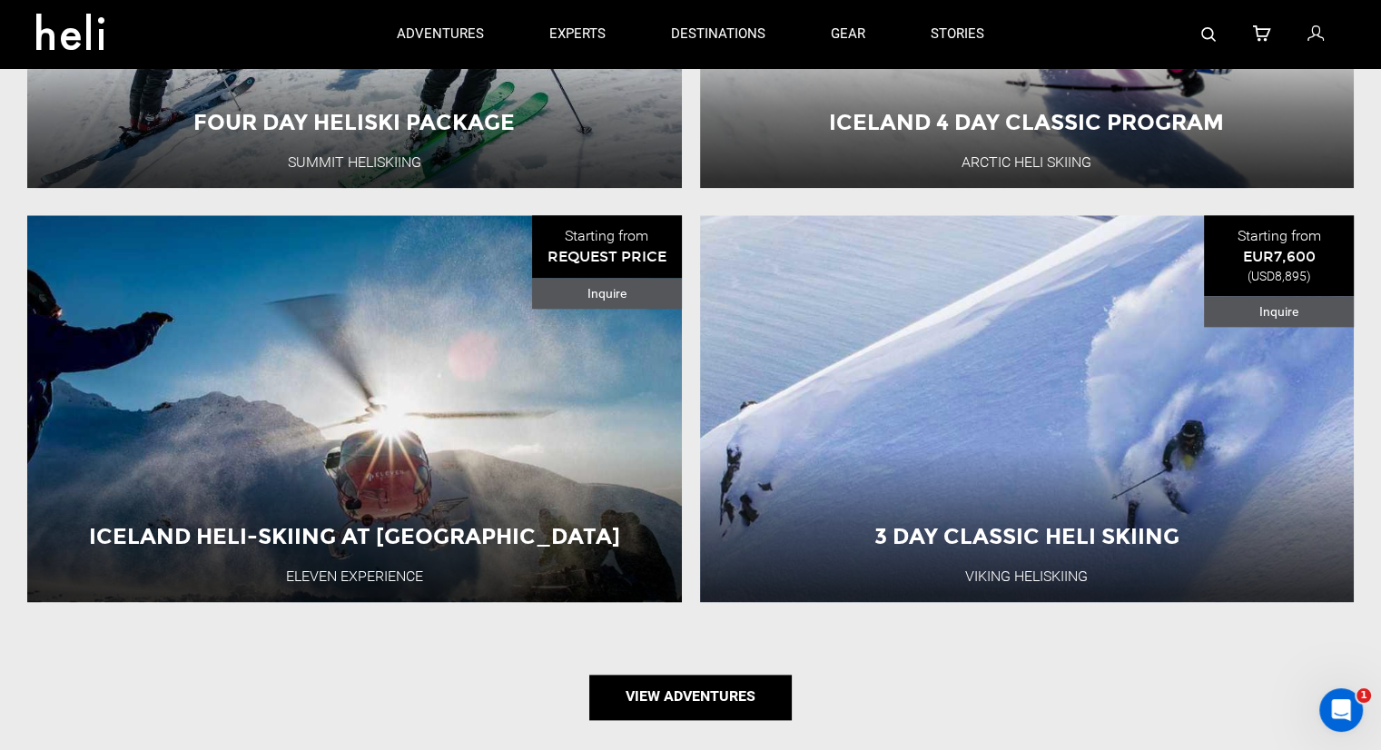
click at [667, 690] on link "View Adventures" at bounding box center [690, 697] width 202 height 45
type input "Ski & Ride"
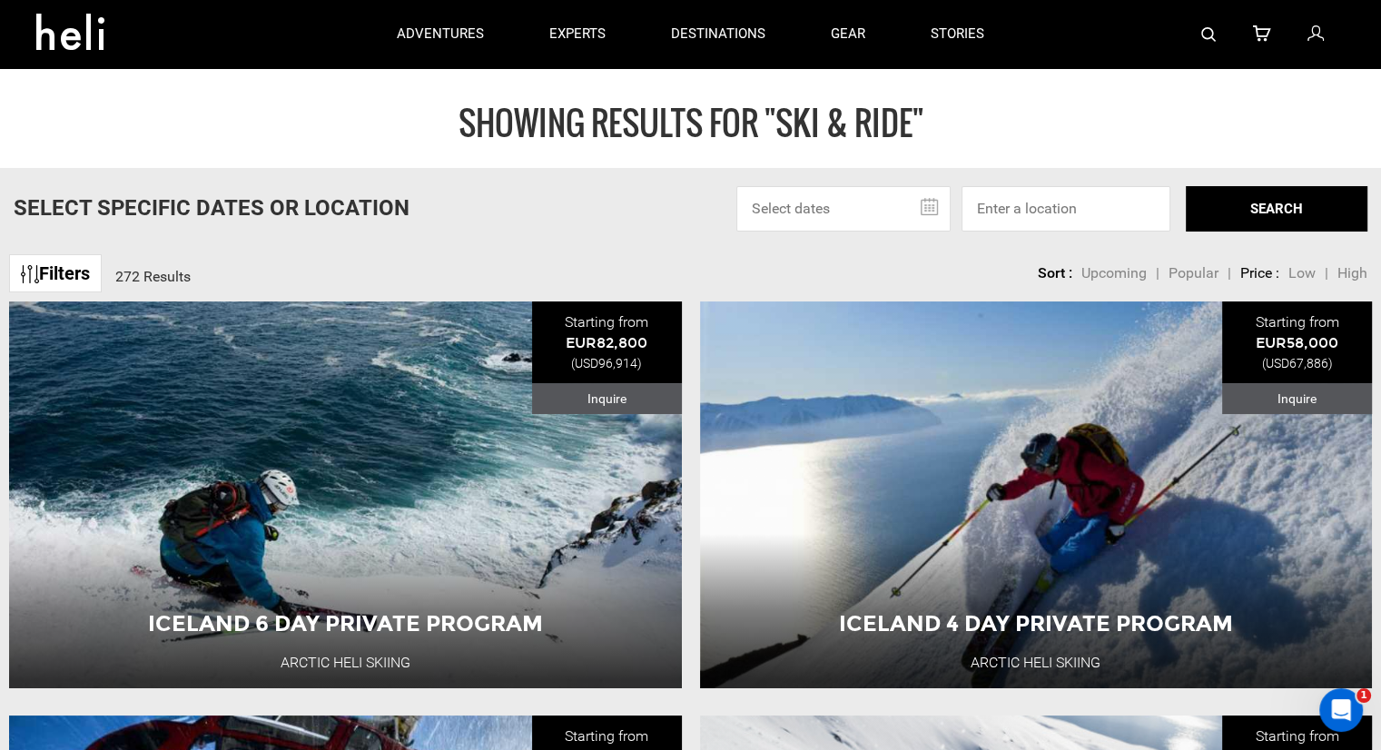
click at [814, 212] on input "text" at bounding box center [843, 208] width 214 height 45
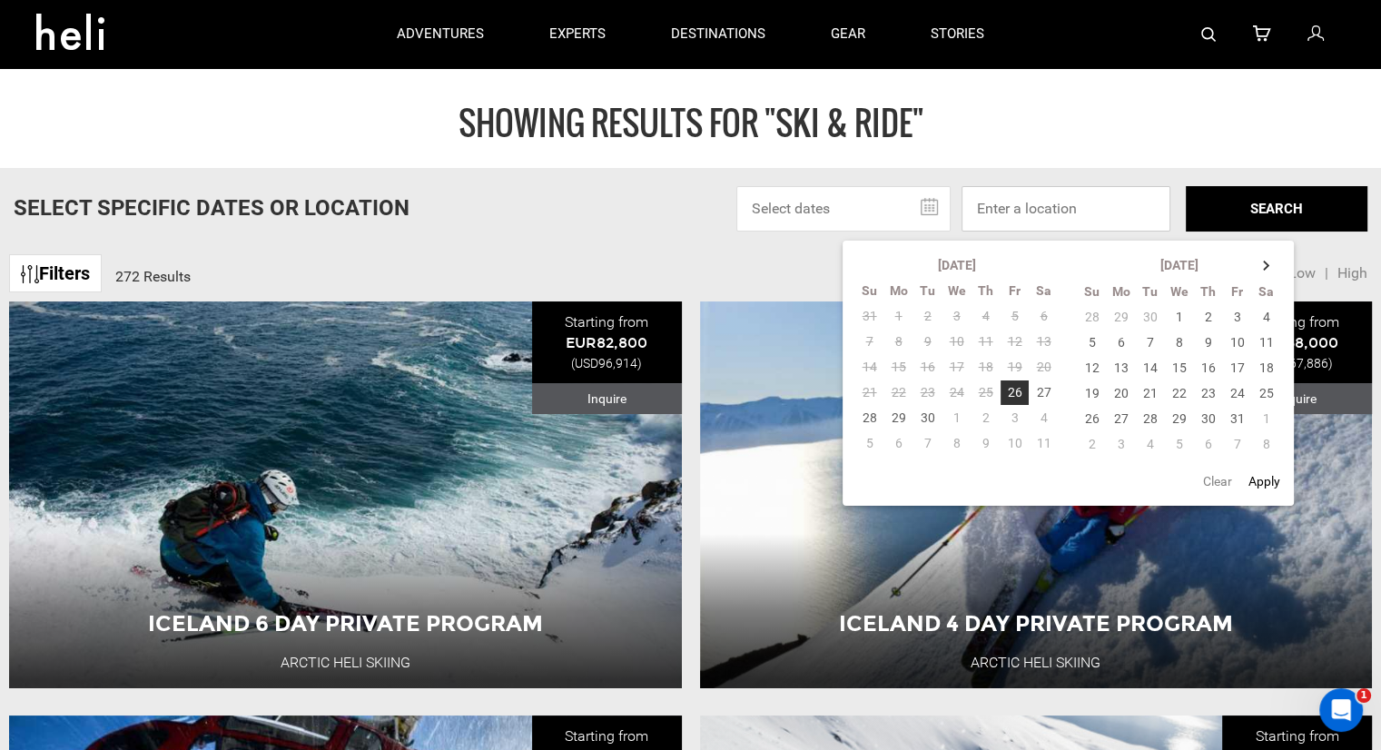
click at [1071, 210] on input at bounding box center [1065, 208] width 209 height 45
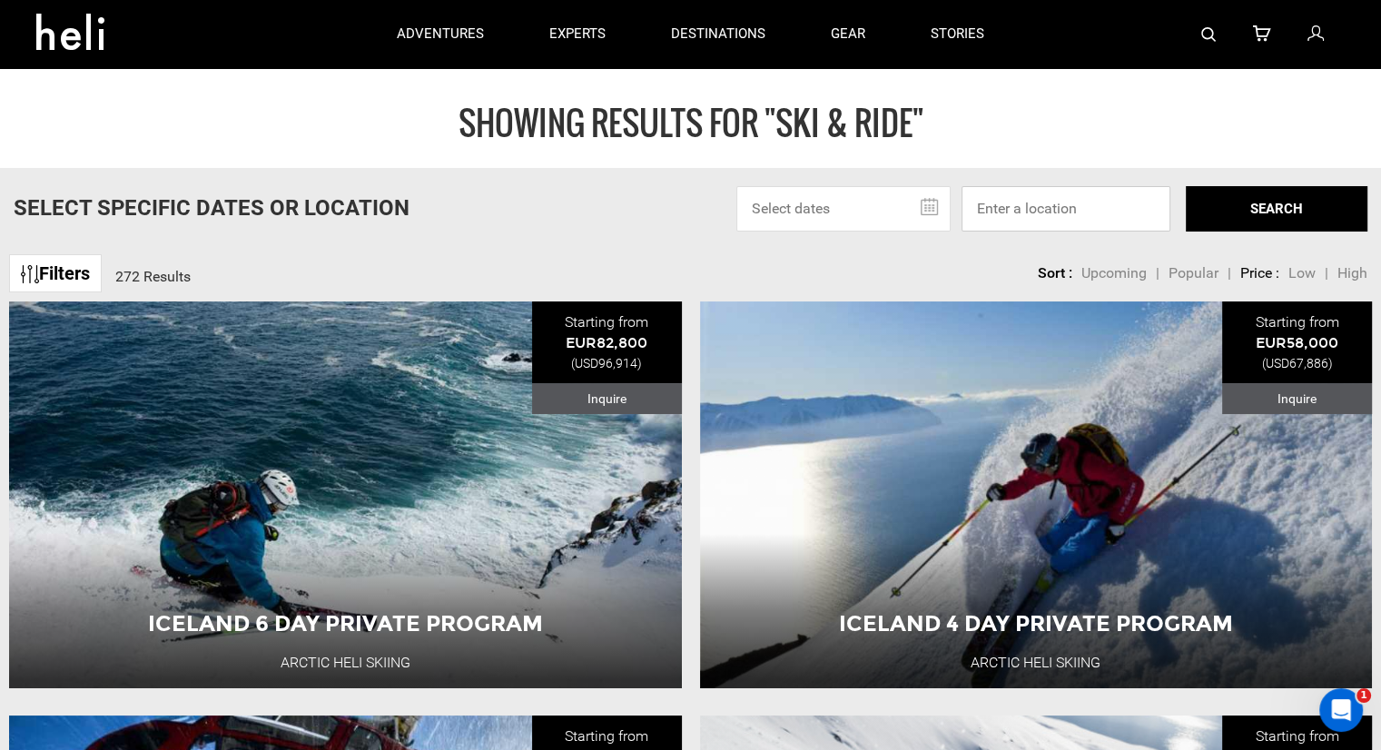
click at [1093, 210] on input at bounding box center [1065, 208] width 209 height 45
click at [54, 267] on link "Filters" at bounding box center [55, 273] width 93 height 39
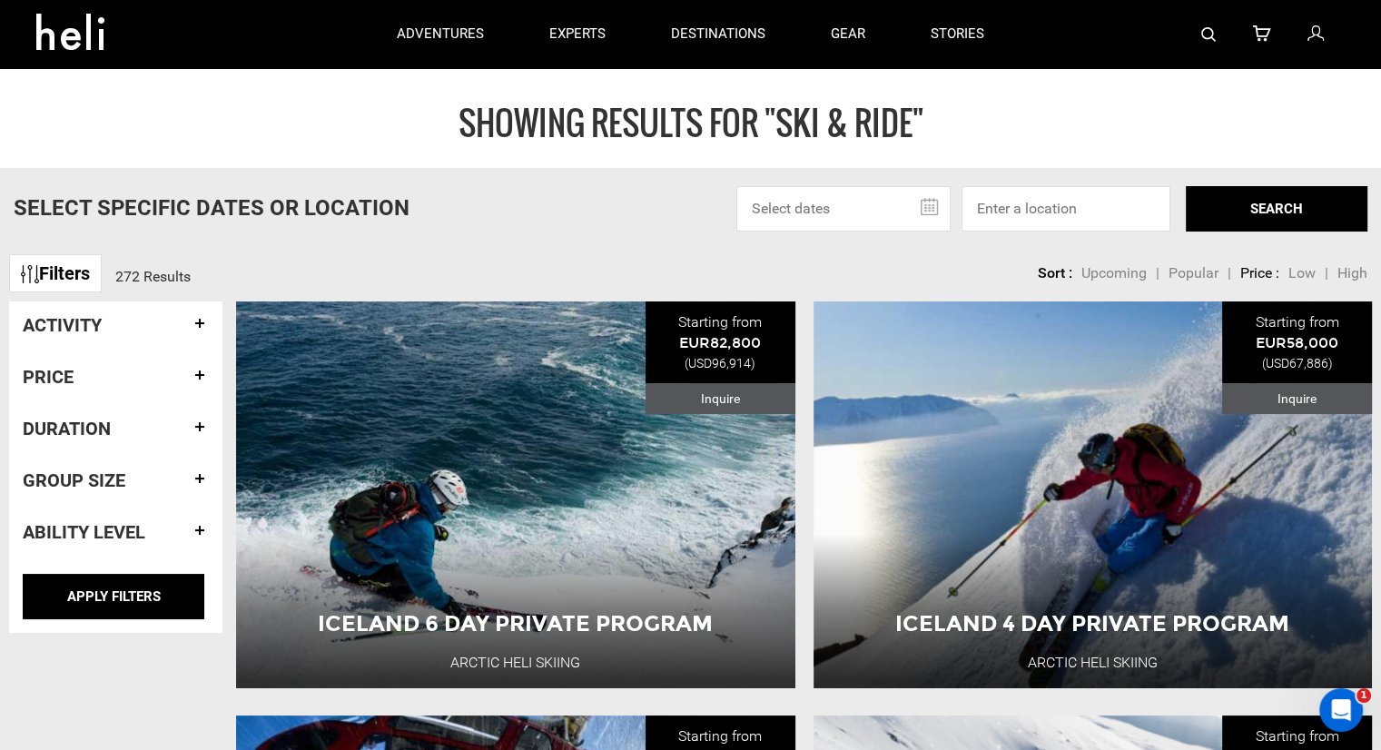
click at [109, 301] on div "Activity" at bounding box center [116, 324] width 186 height 47
click at [91, 324] on h4 "Activity" at bounding box center [116, 325] width 186 height 20
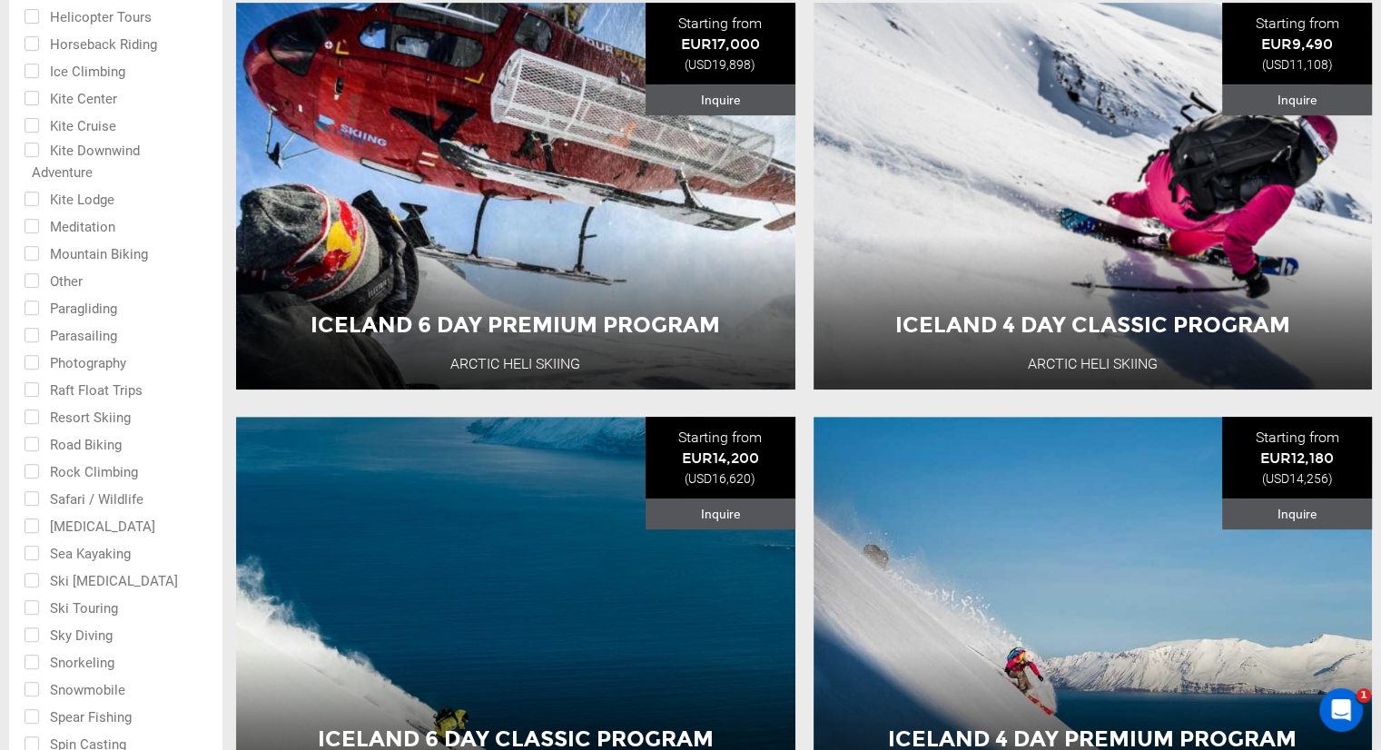
scroll to position [726, 0]
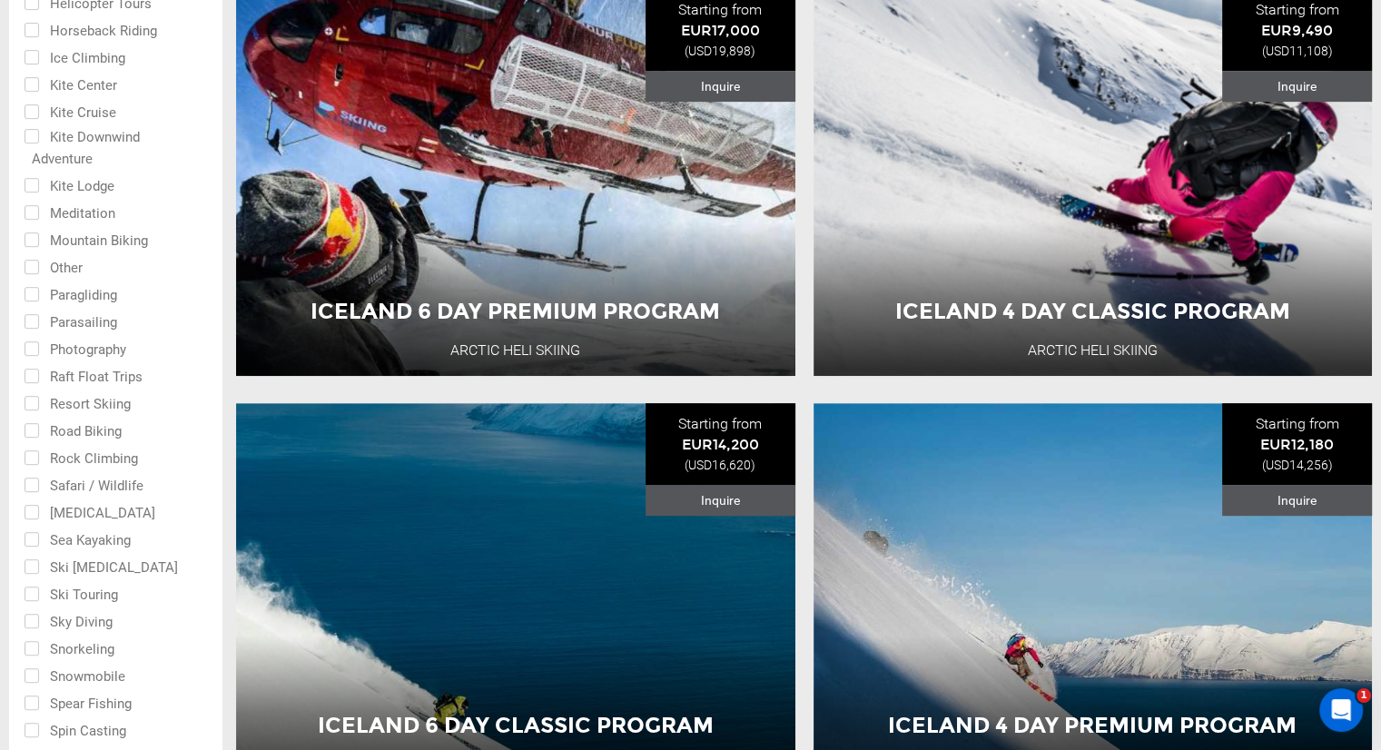
click at [81, 595] on input "checkbox" at bounding box center [103, 592] width 159 height 27
checkbox input "true"
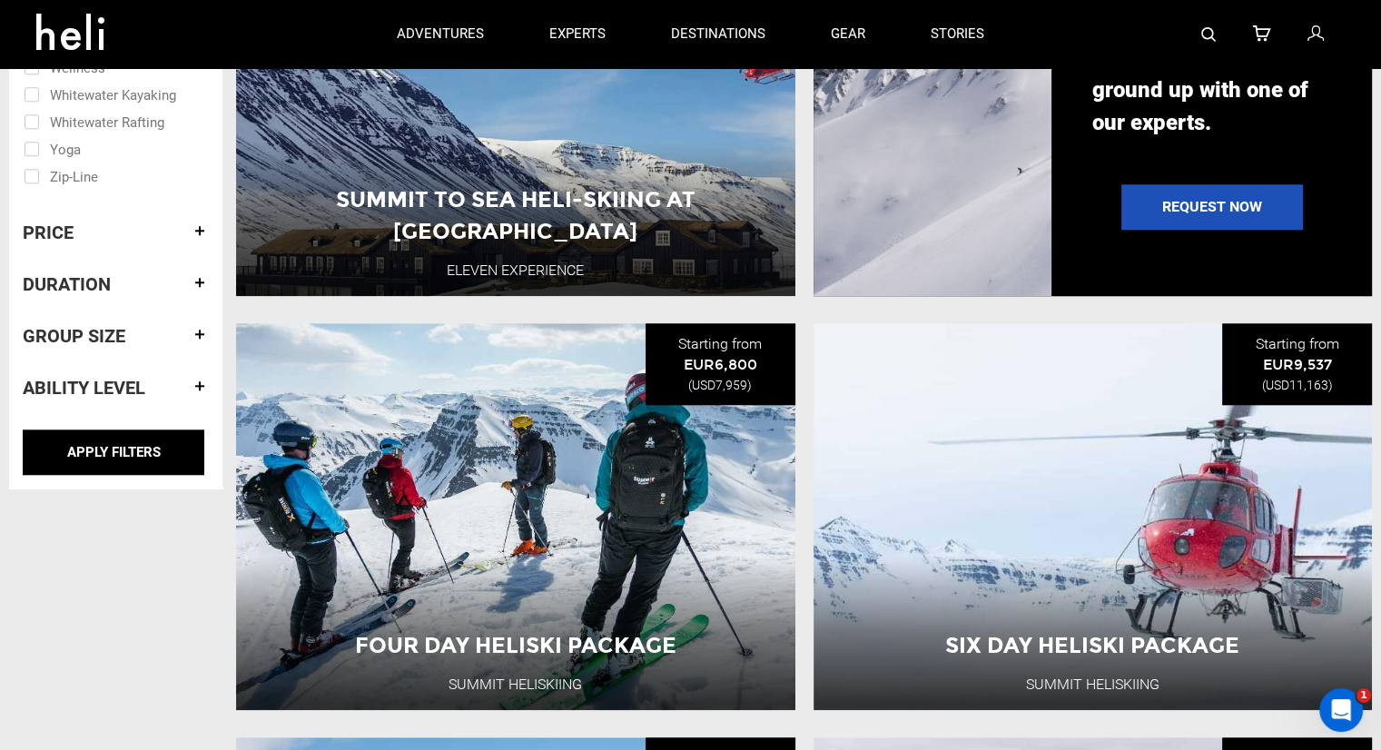
scroll to position [1543, 0]
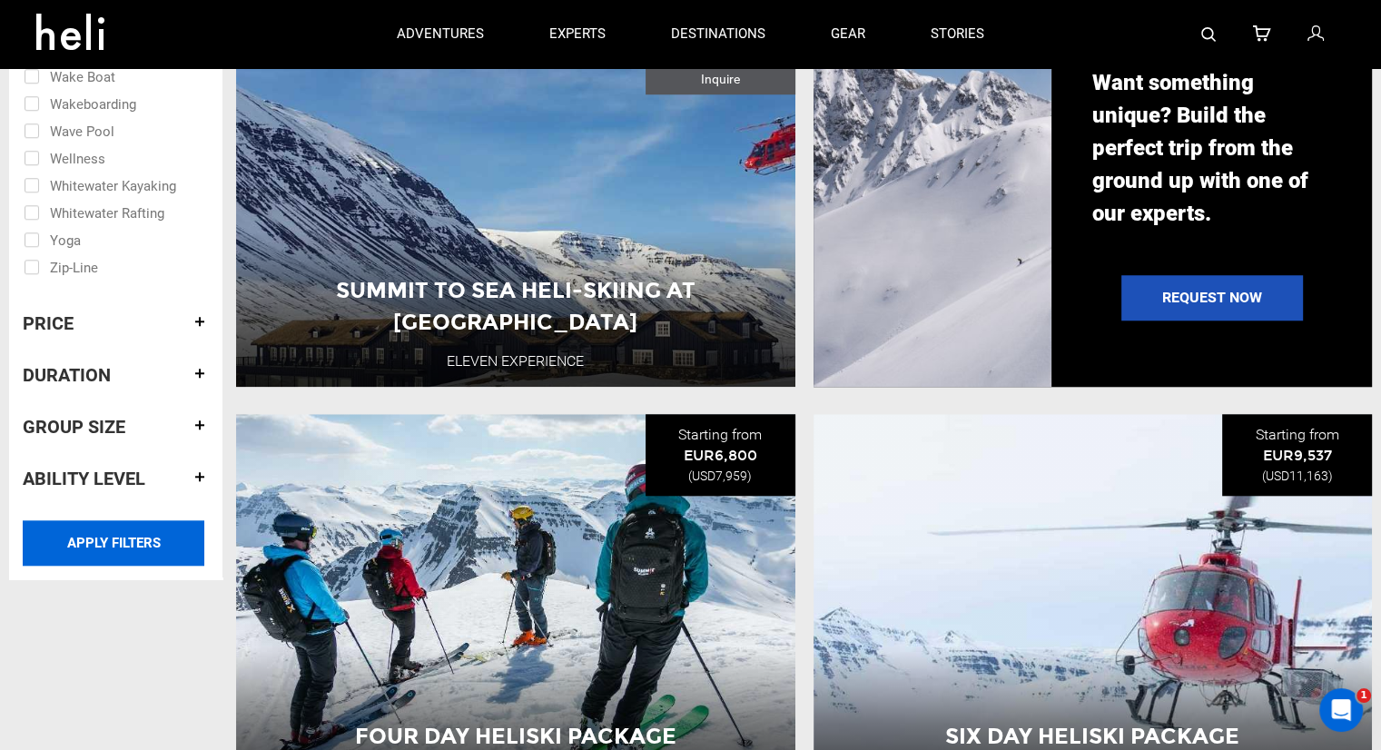
click at [87, 548] on input "APPLY FILTERS" at bounding box center [114, 542] width 182 height 45
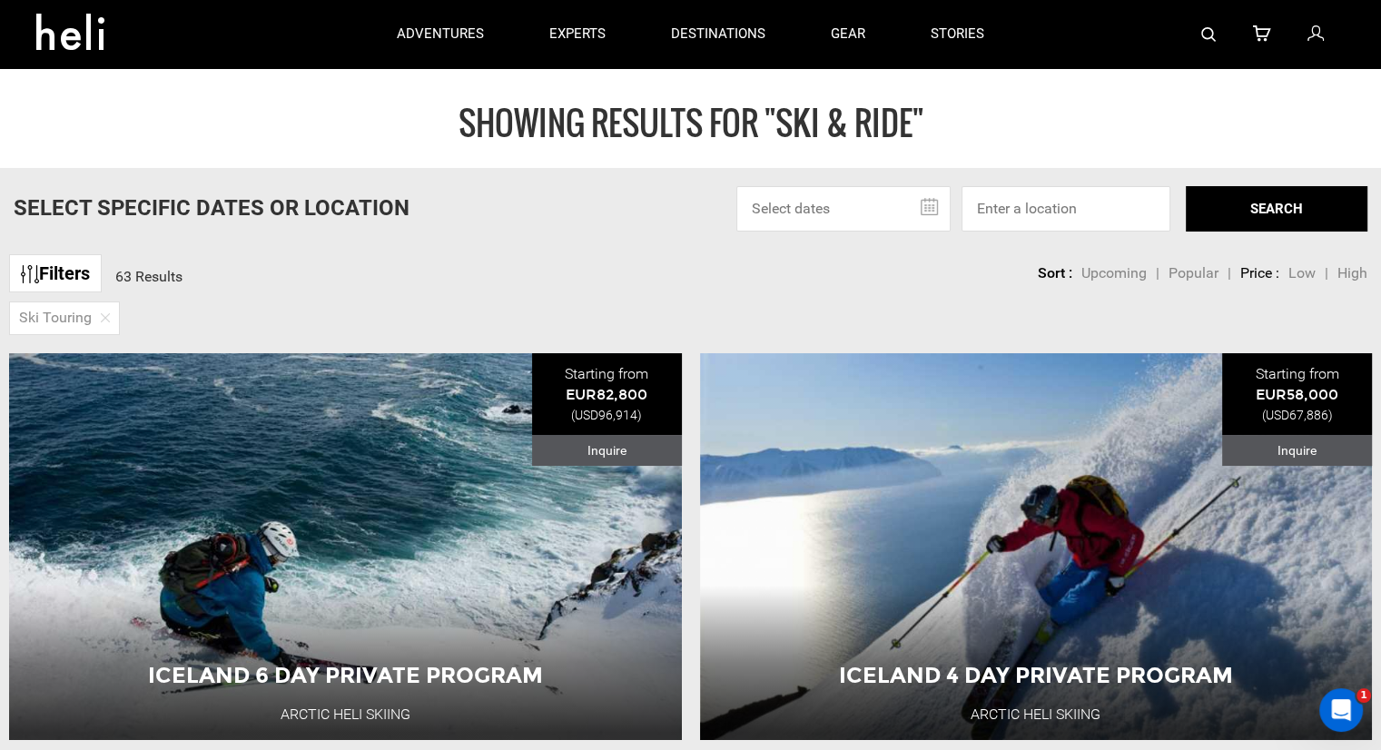
click at [1190, 39] on div at bounding box center [1181, 34] width 328 height 68
click at [1202, 37] on img at bounding box center [1208, 34] width 15 height 15
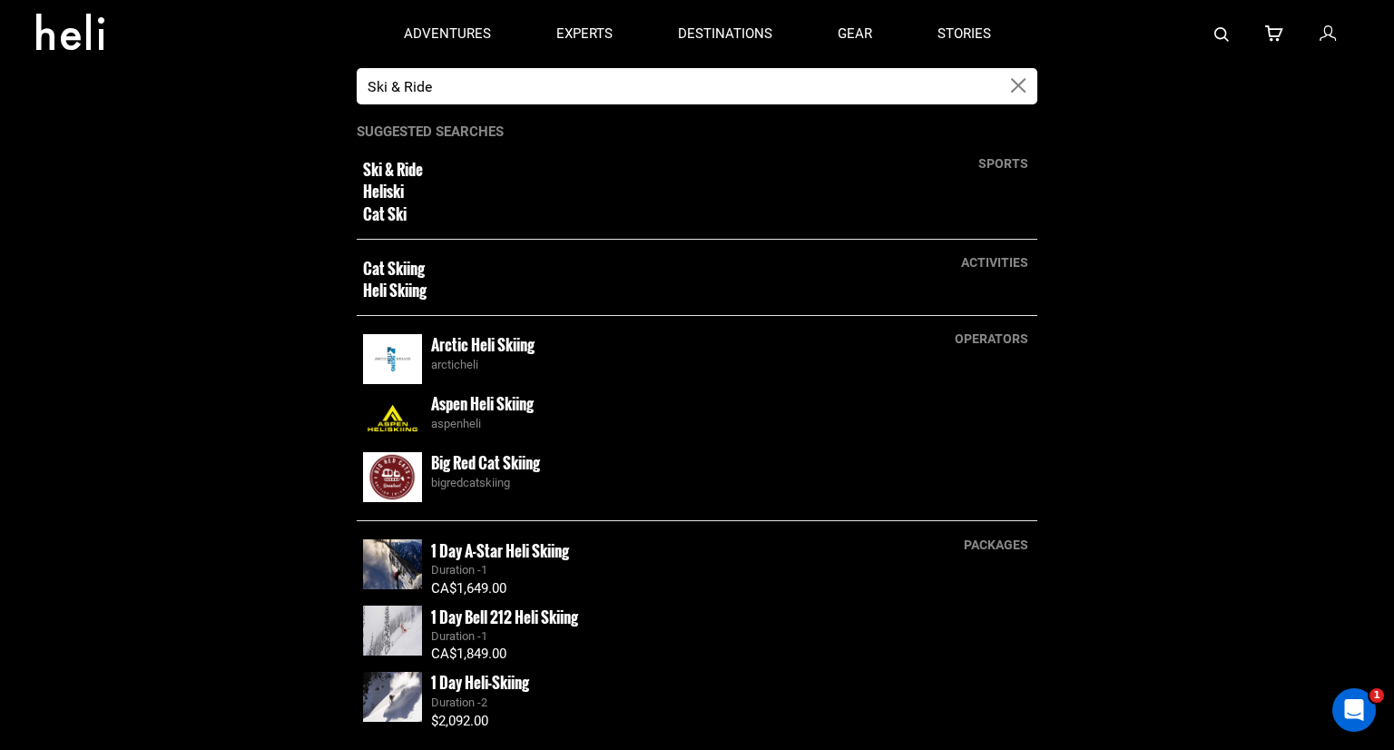
click at [849, 84] on input "Ski & Ride" at bounding box center [679, 86] width 644 height 36
type input "a"
click at [512, 350] on small "Arctic Heli Skiing" at bounding box center [482, 344] width 103 height 23
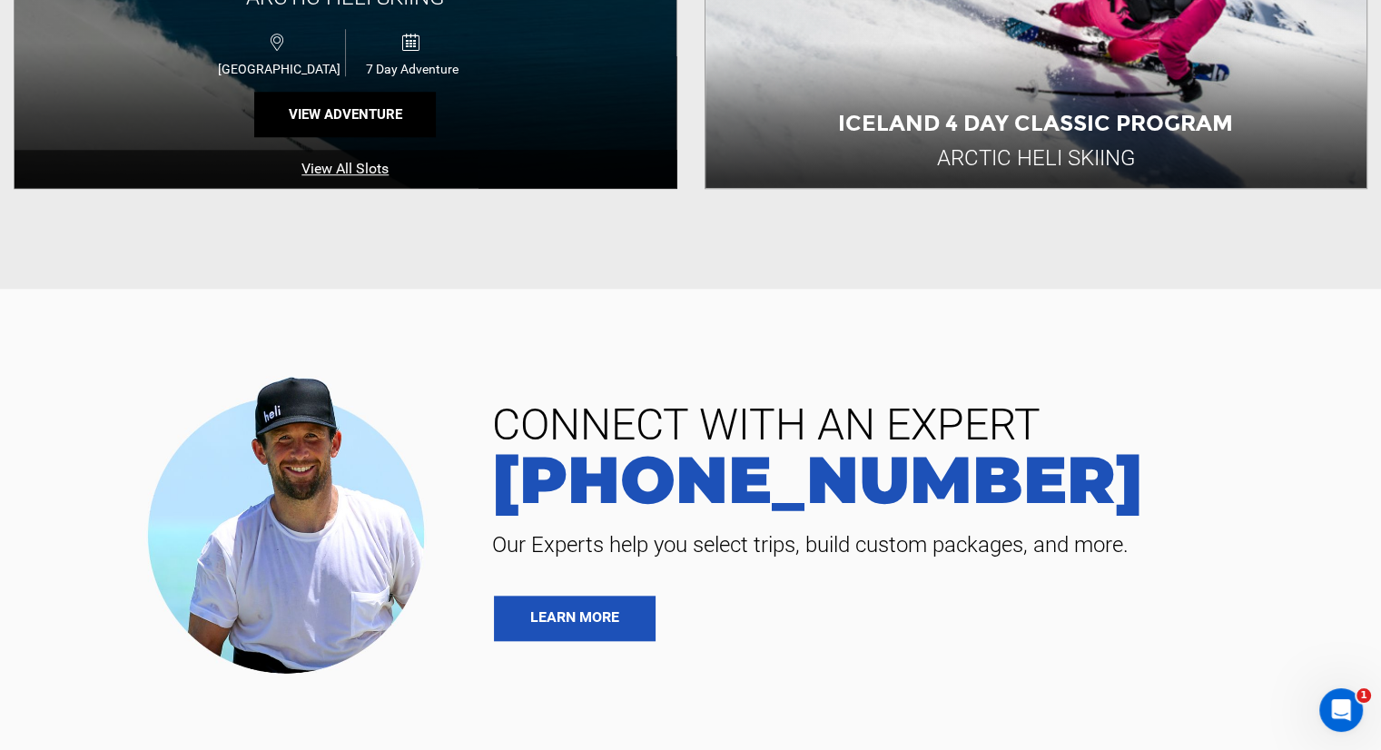
scroll to position [1634, 0]
